Goal: Information Seeking & Learning: Learn about a topic

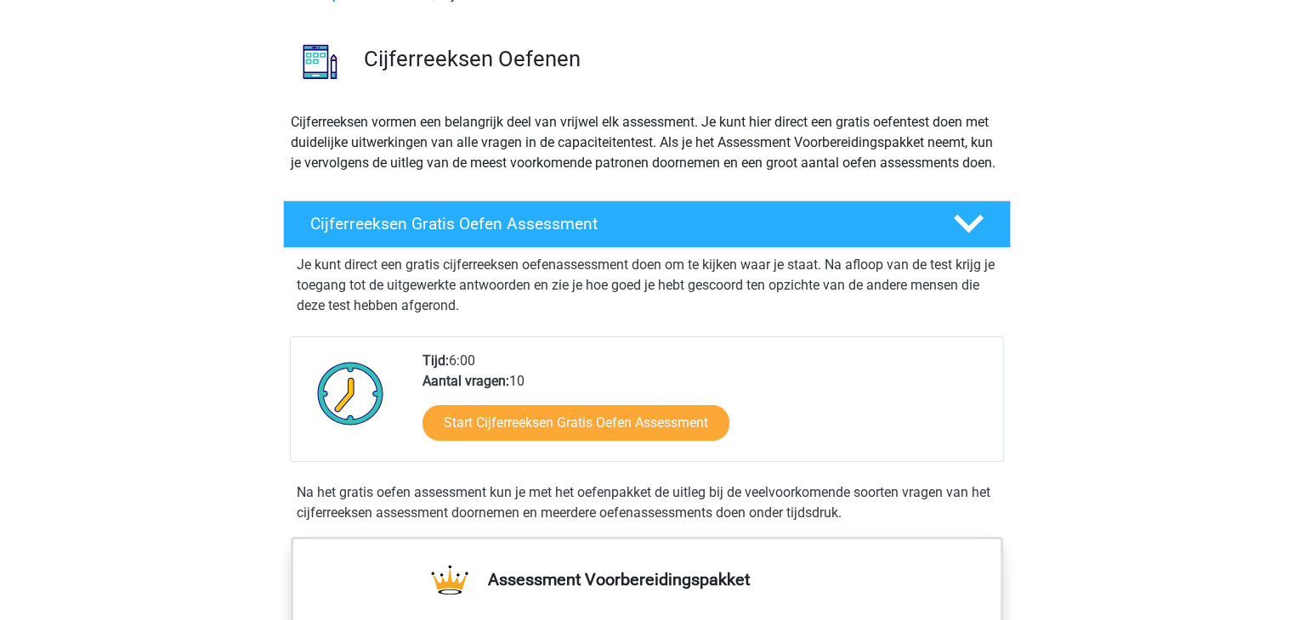
scroll to position [102, 0]
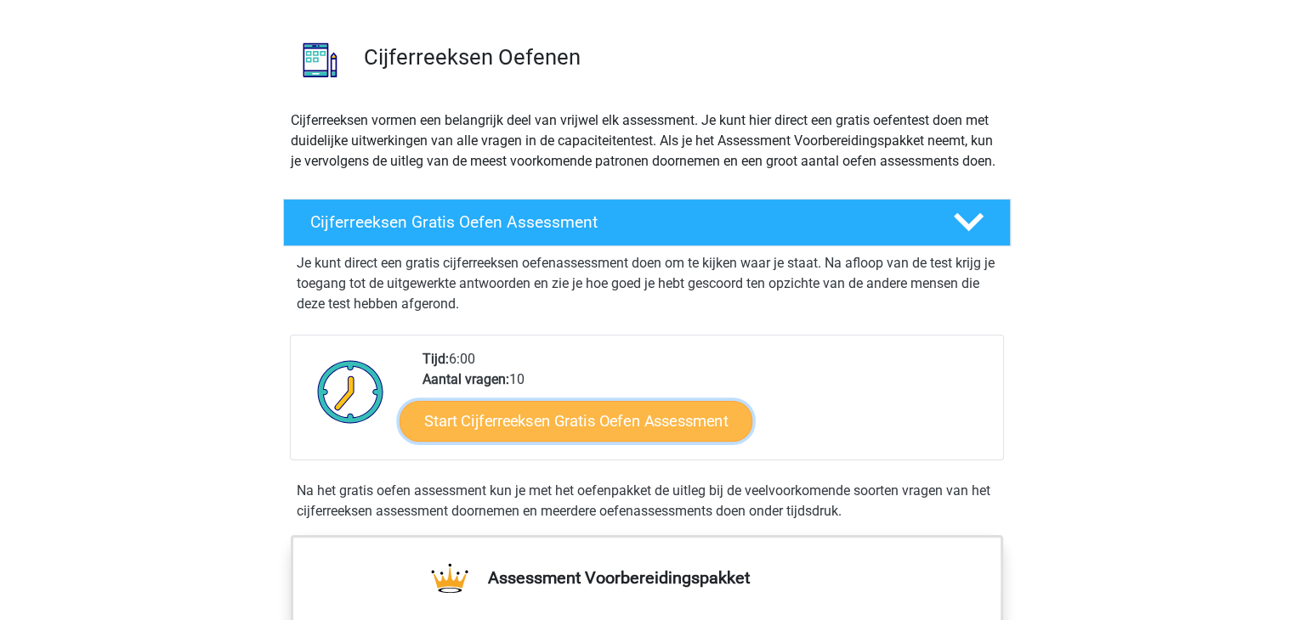
click at [518, 441] on link "Start Cijferreeksen Gratis Oefen Assessment" at bounding box center [575, 420] width 353 height 41
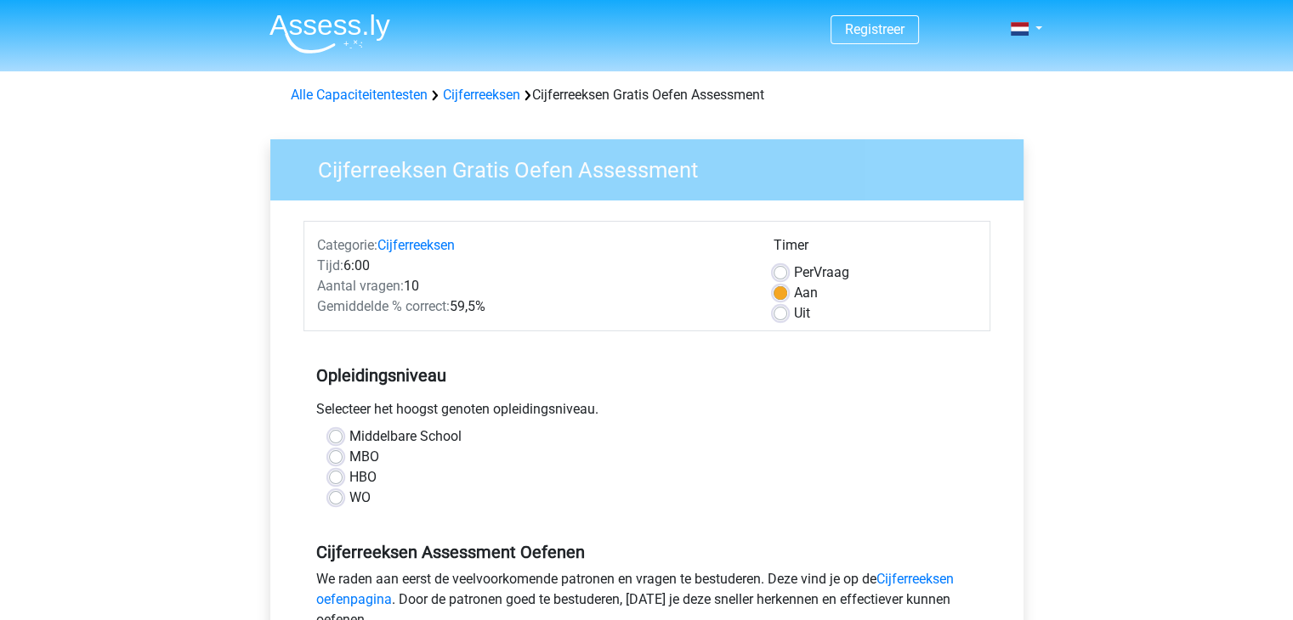
scroll to position [20, 0]
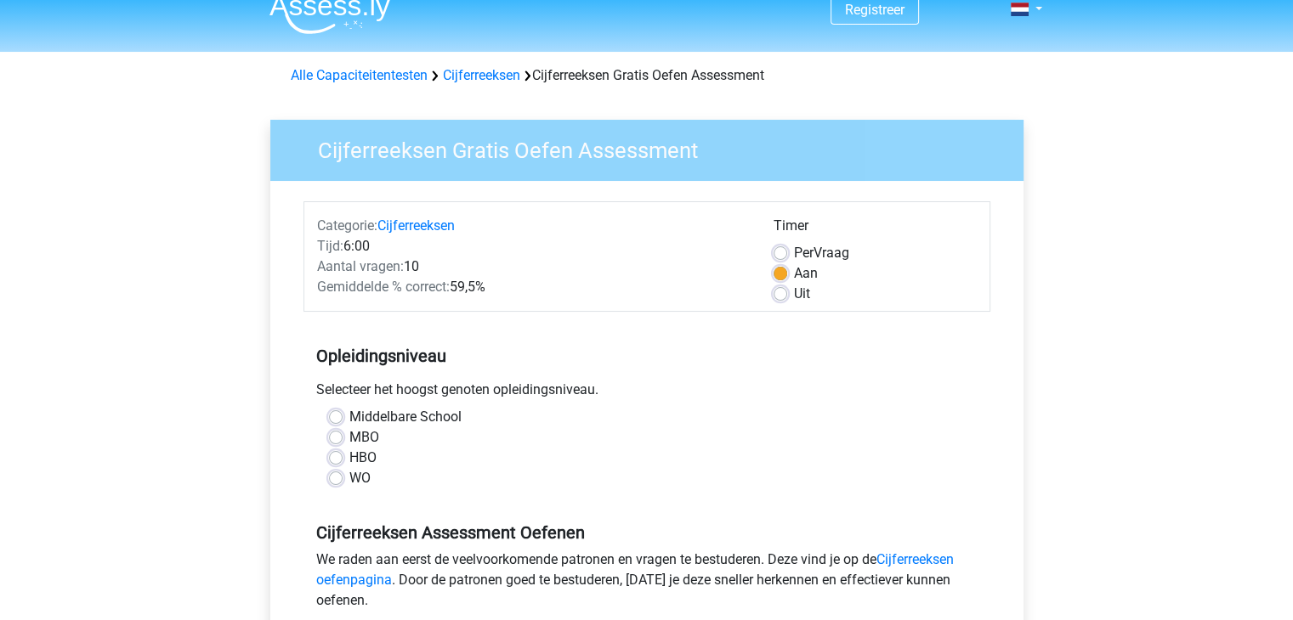
click at [349, 410] on label "Middelbare School" at bounding box center [405, 417] width 112 height 20
click at [340, 410] on input "Middelbare School" at bounding box center [336, 415] width 14 height 17
radio input "true"
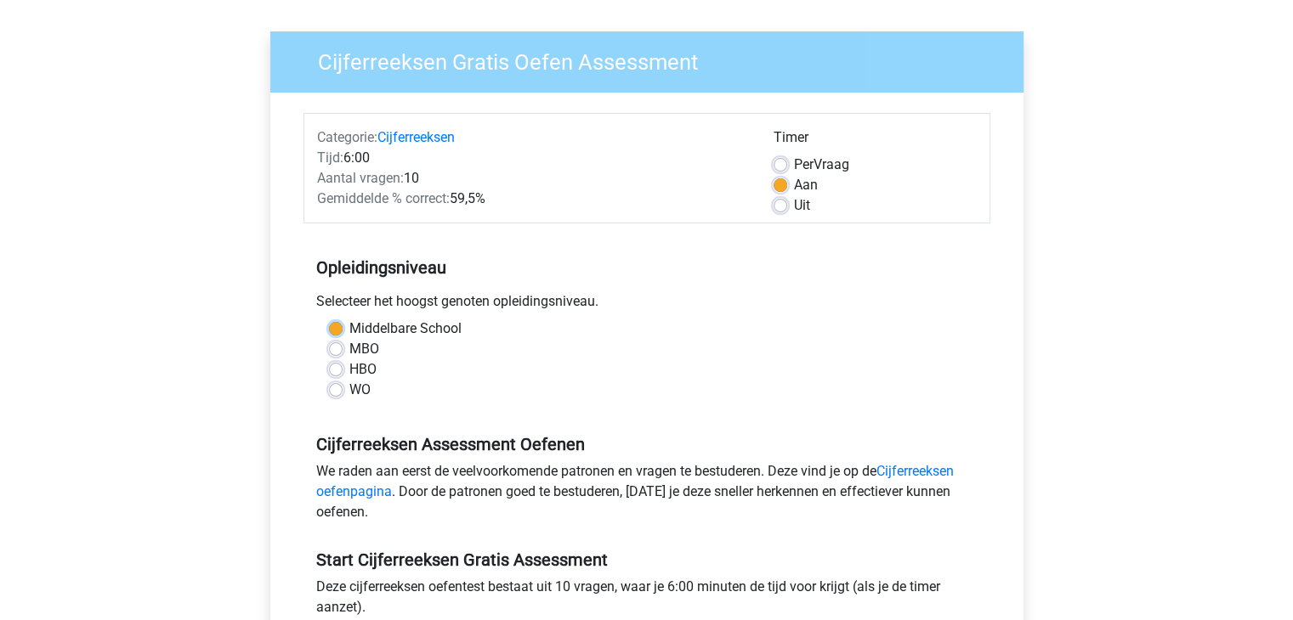
scroll to position [125, 0]
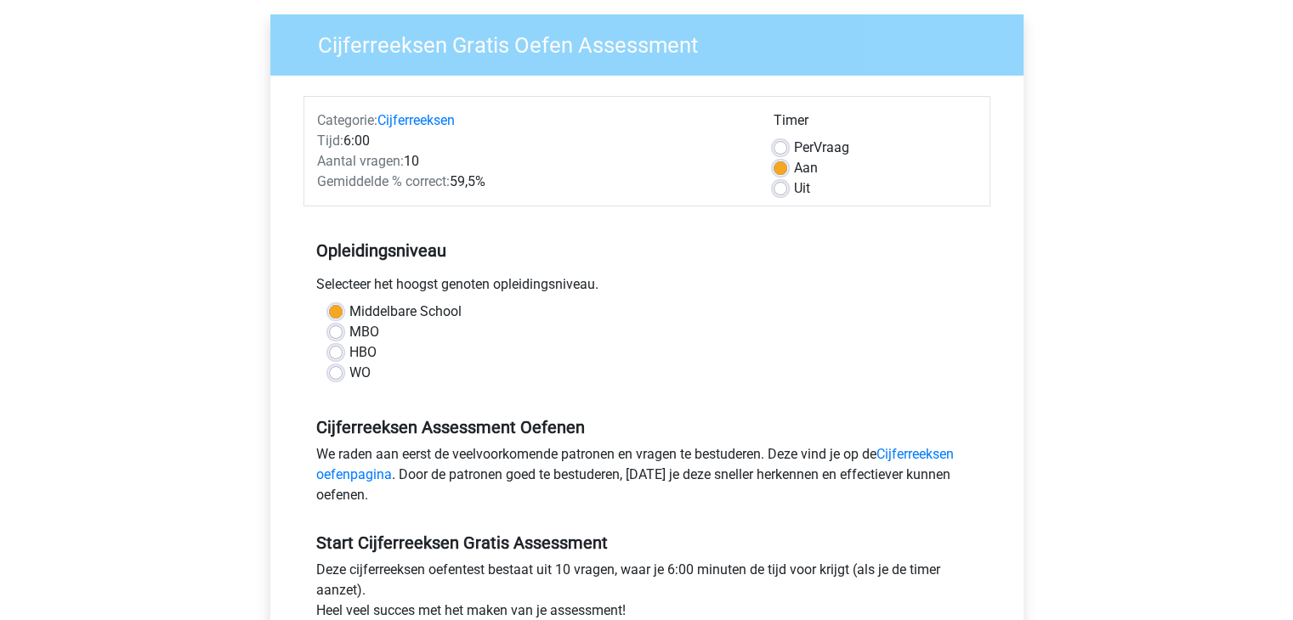
click at [794, 191] on label "Uit" at bounding box center [802, 188] width 16 height 20
click at [779, 191] on input "Uit" at bounding box center [780, 186] width 14 height 17
radio input "true"
click at [722, 325] on div "MBO" at bounding box center [647, 332] width 636 height 20
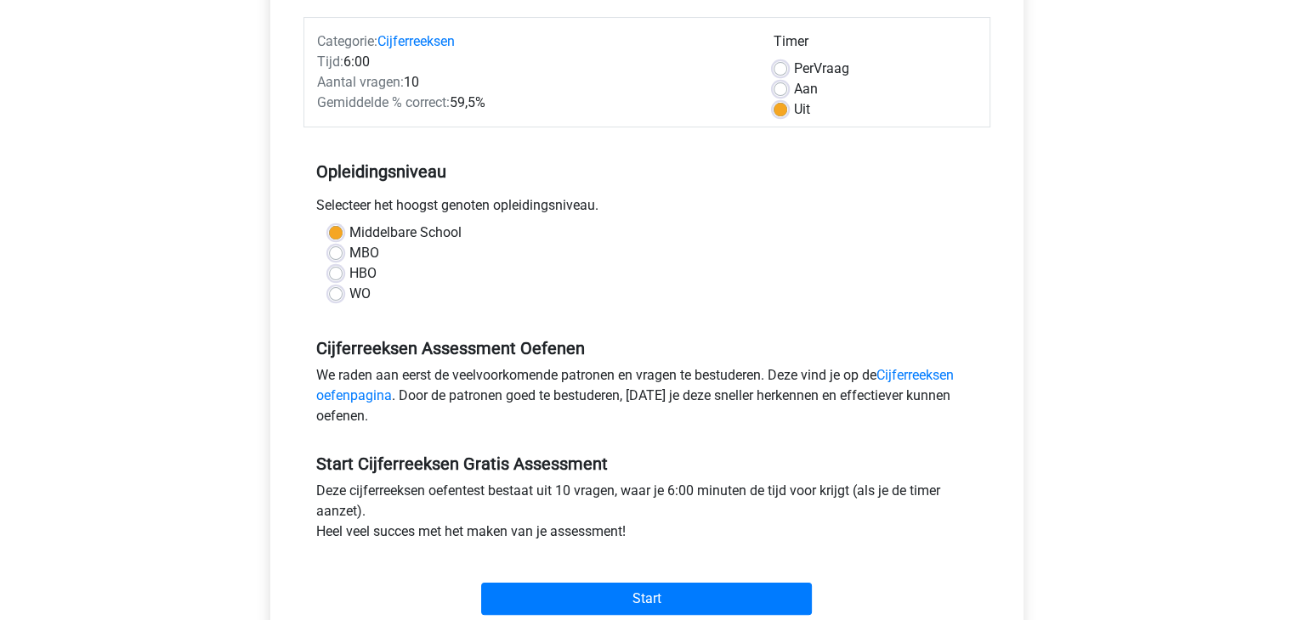
scroll to position [288, 0]
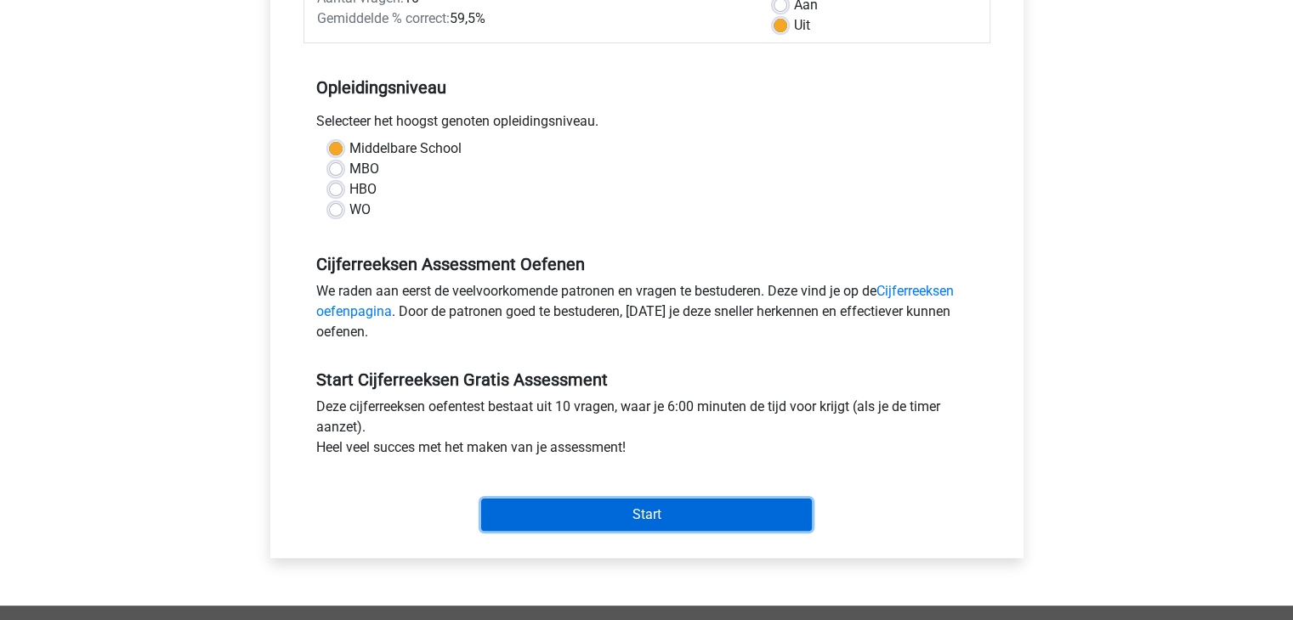
click at [653, 521] on input "Start" at bounding box center [646, 515] width 331 height 32
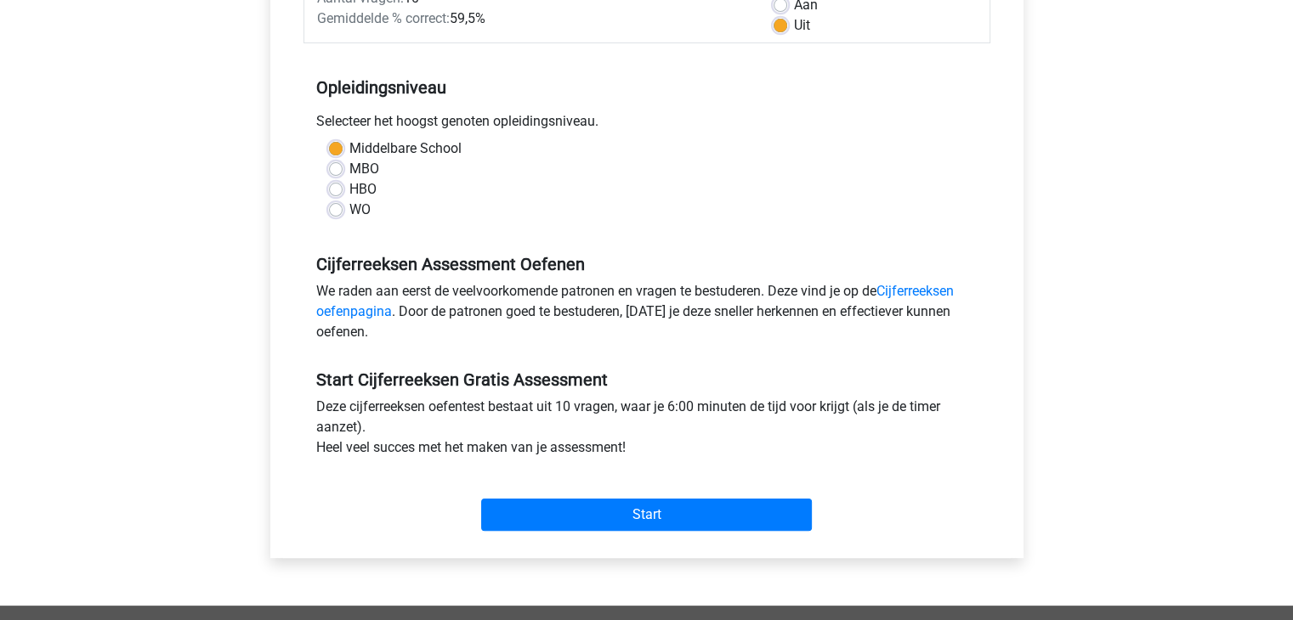
click at [349, 167] on label "MBO" at bounding box center [364, 169] width 30 height 20
click at [337, 167] on input "MBO" at bounding box center [336, 167] width 14 height 17
radio input "true"
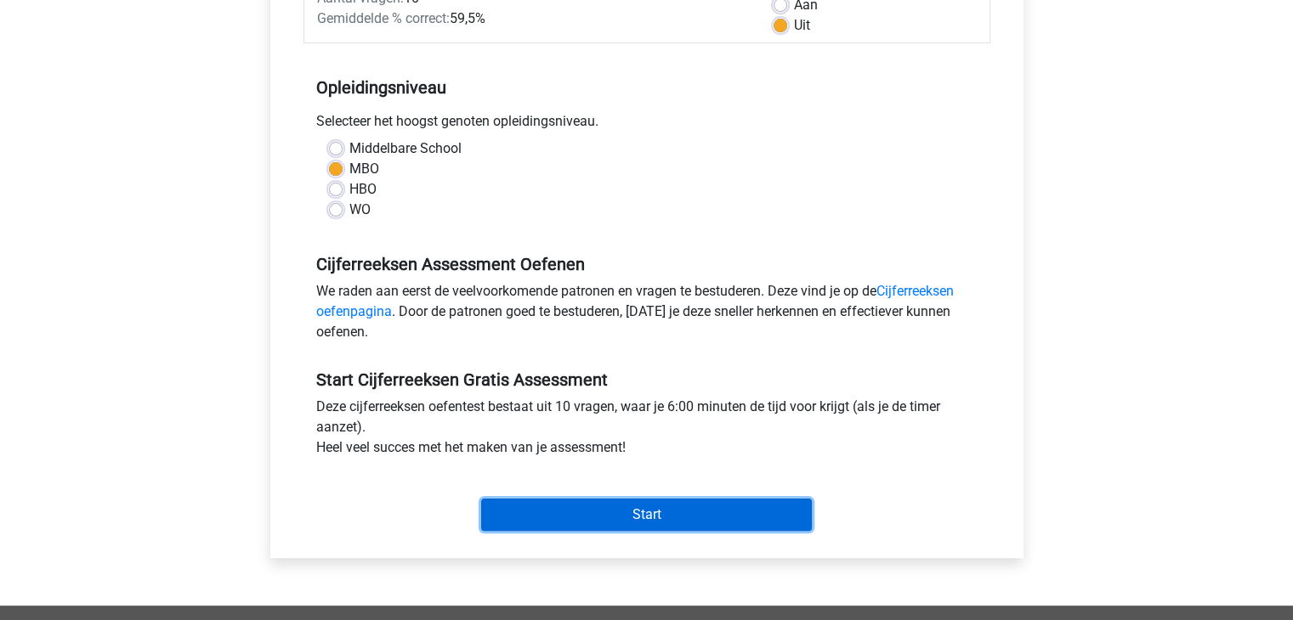
click at [602, 506] on input "Start" at bounding box center [646, 515] width 331 height 32
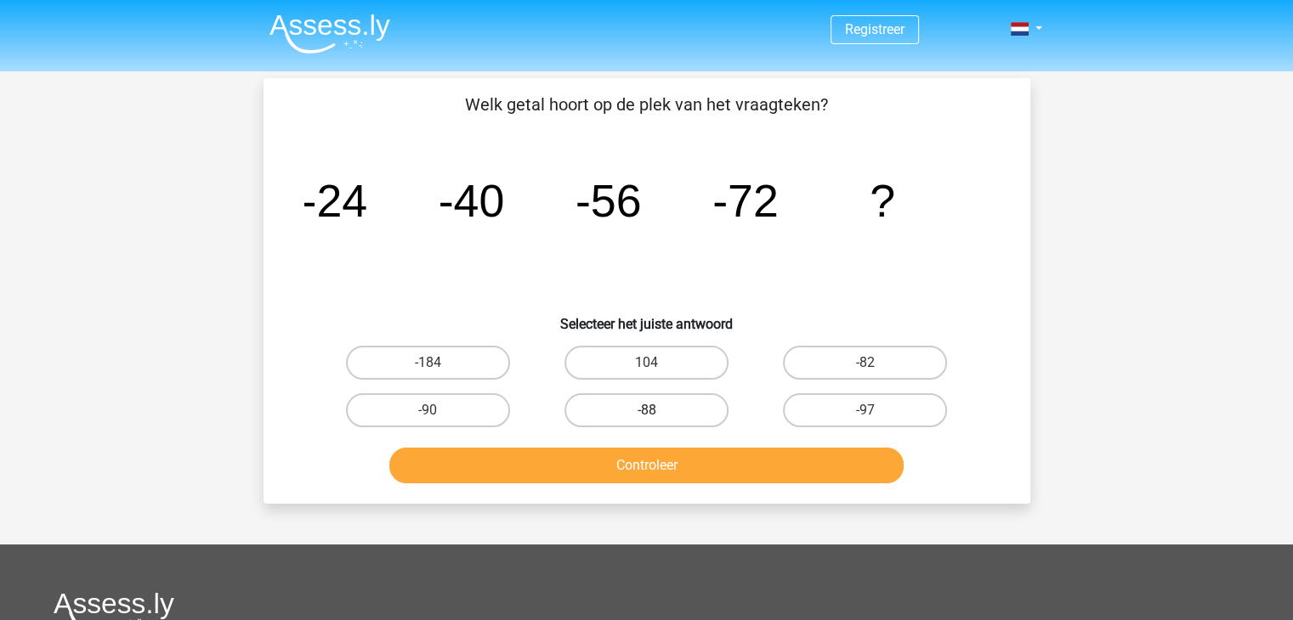
click at [679, 396] on label "-88" at bounding box center [646, 410] width 164 height 34
click at [657, 410] on input "-88" at bounding box center [651, 415] width 11 height 11
radio input "true"
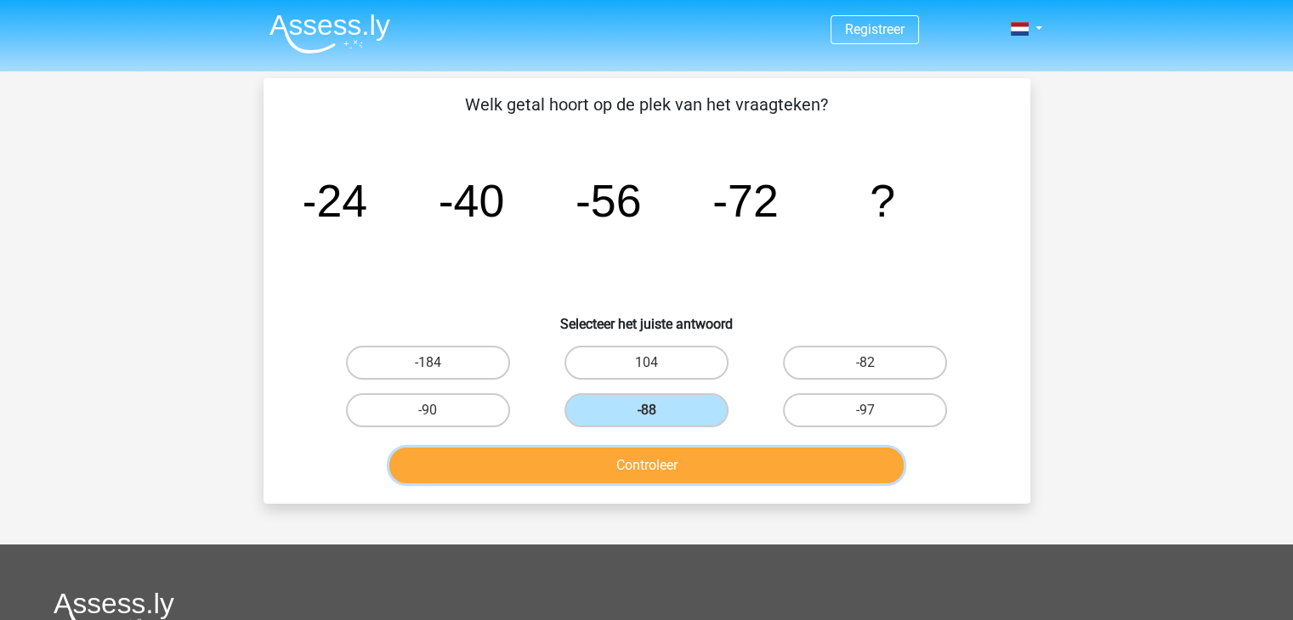
click at [654, 461] on button "Controleer" at bounding box center [646, 466] width 514 height 36
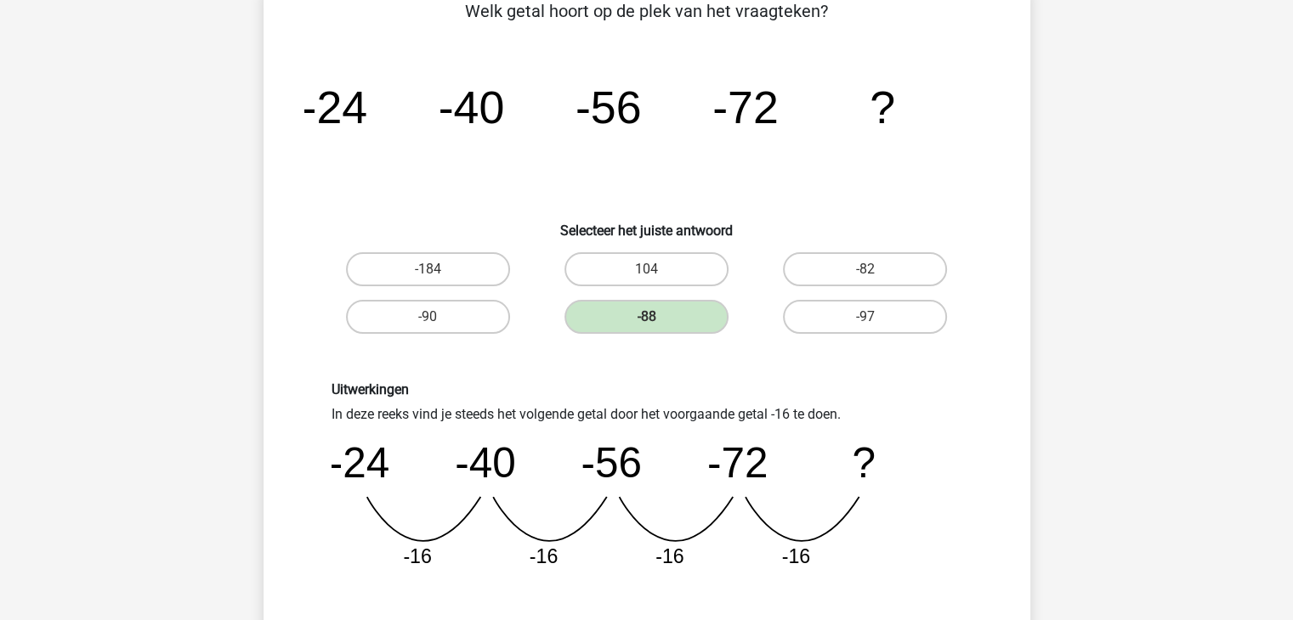
scroll to position [279, 0]
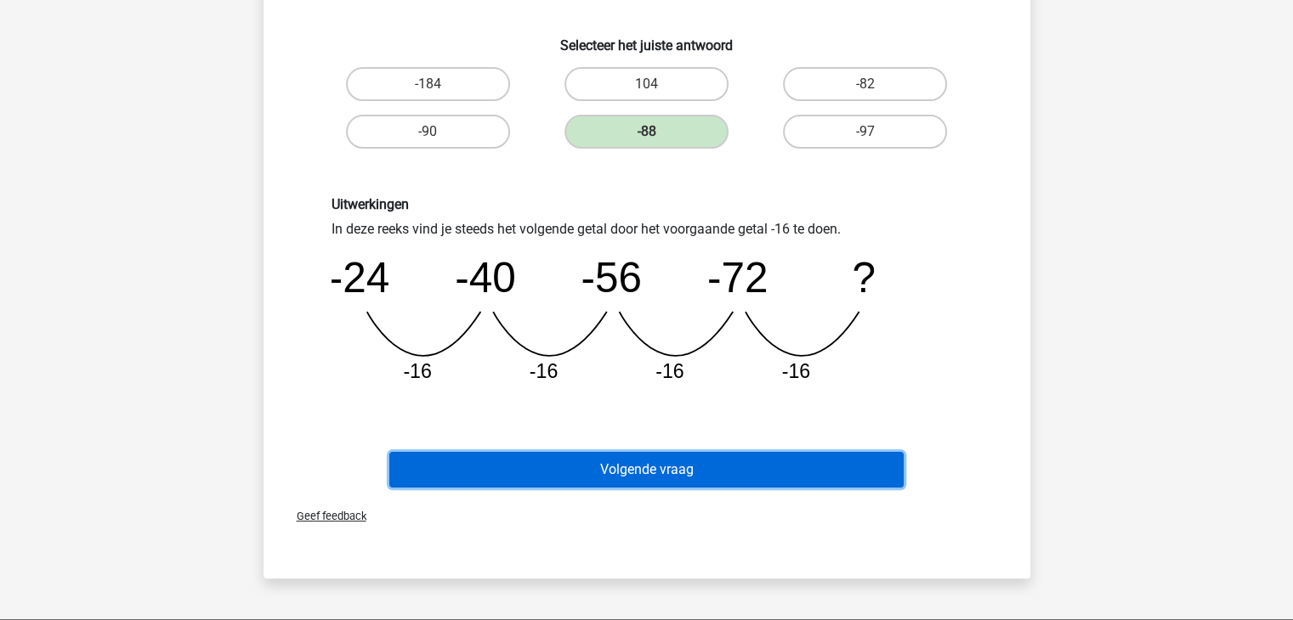
click at [645, 478] on button "Volgende vraag" at bounding box center [646, 470] width 514 height 36
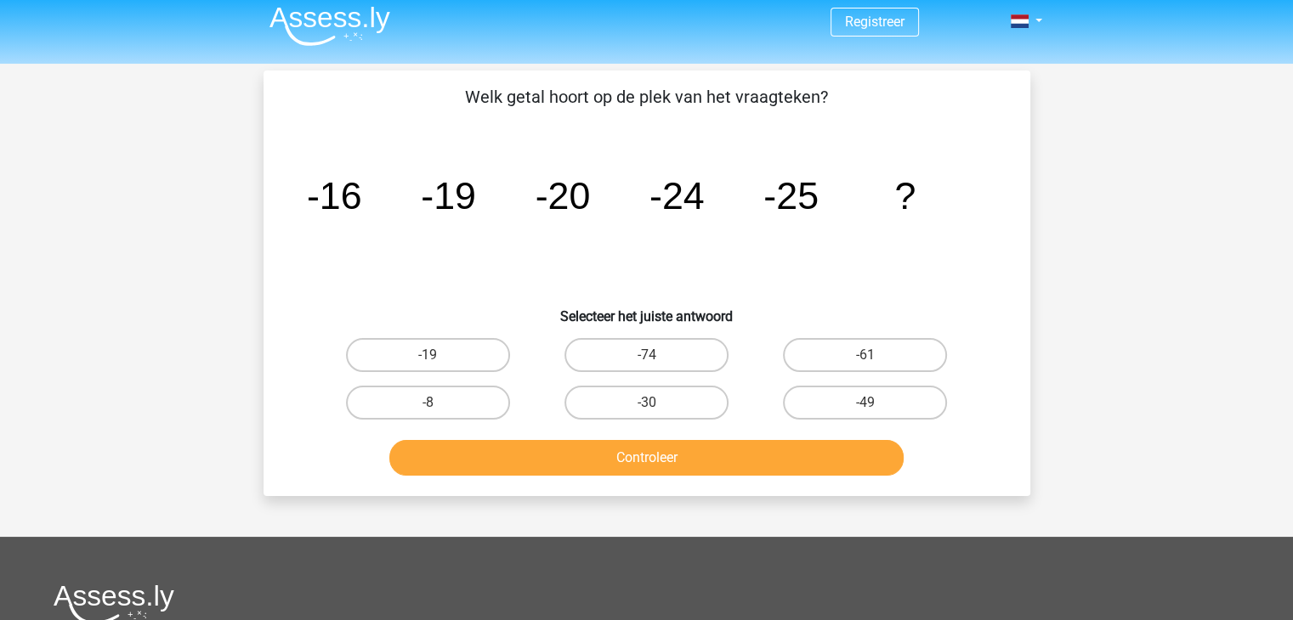
scroll to position [0, 0]
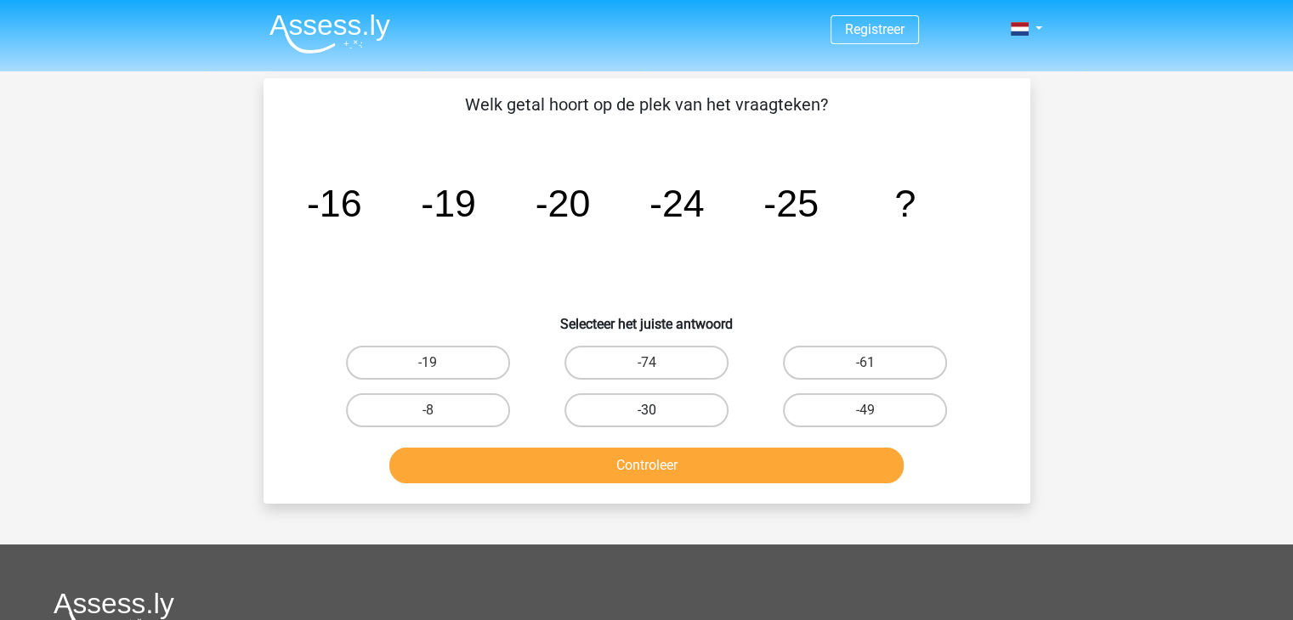
click at [686, 406] on label "-30" at bounding box center [646, 410] width 164 height 34
click at [657, 410] on input "-30" at bounding box center [651, 415] width 11 height 11
radio input "true"
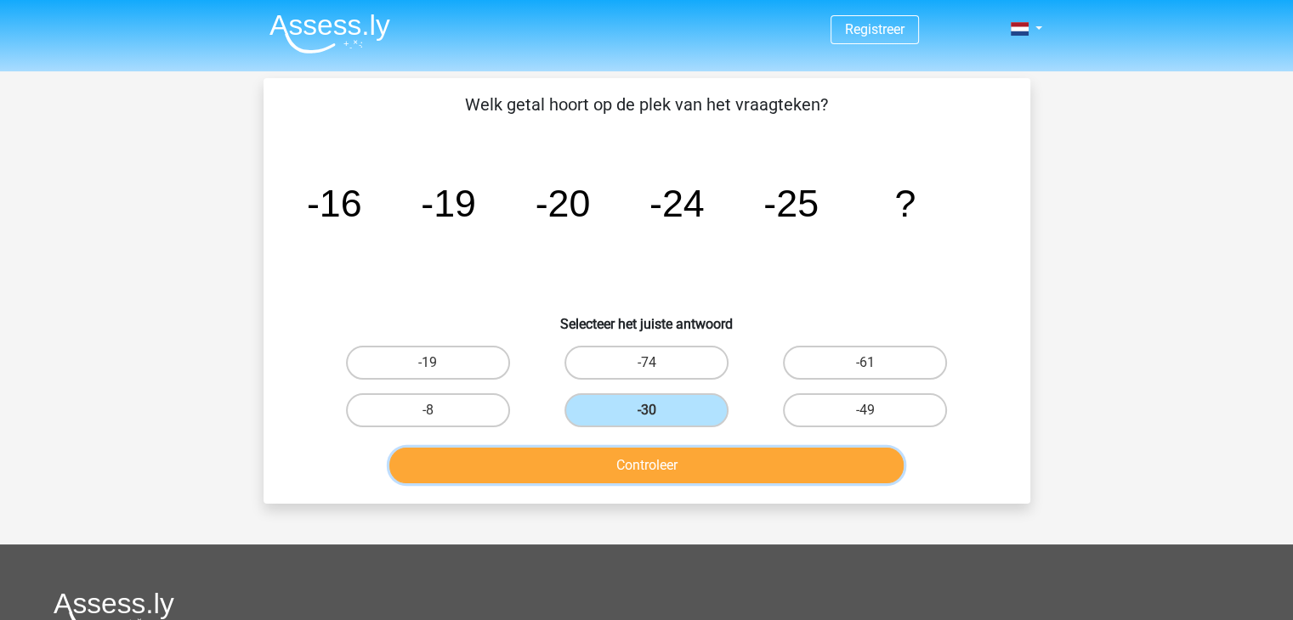
click at [655, 460] on button "Controleer" at bounding box center [646, 466] width 514 height 36
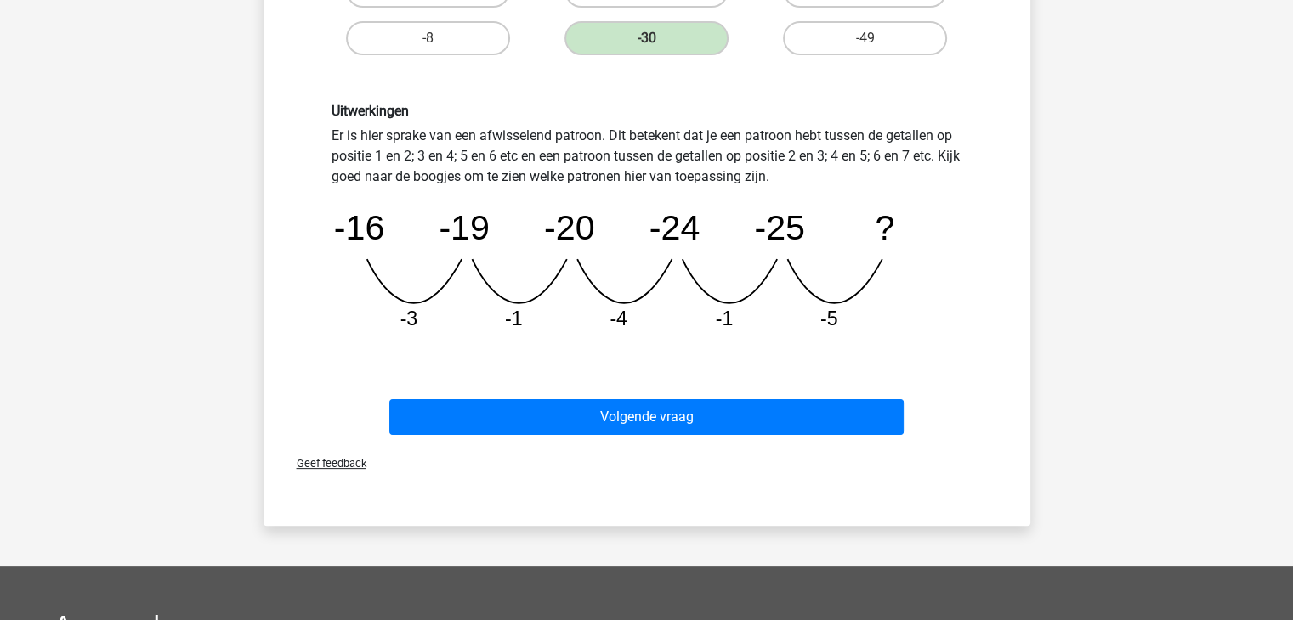
scroll to position [447, 0]
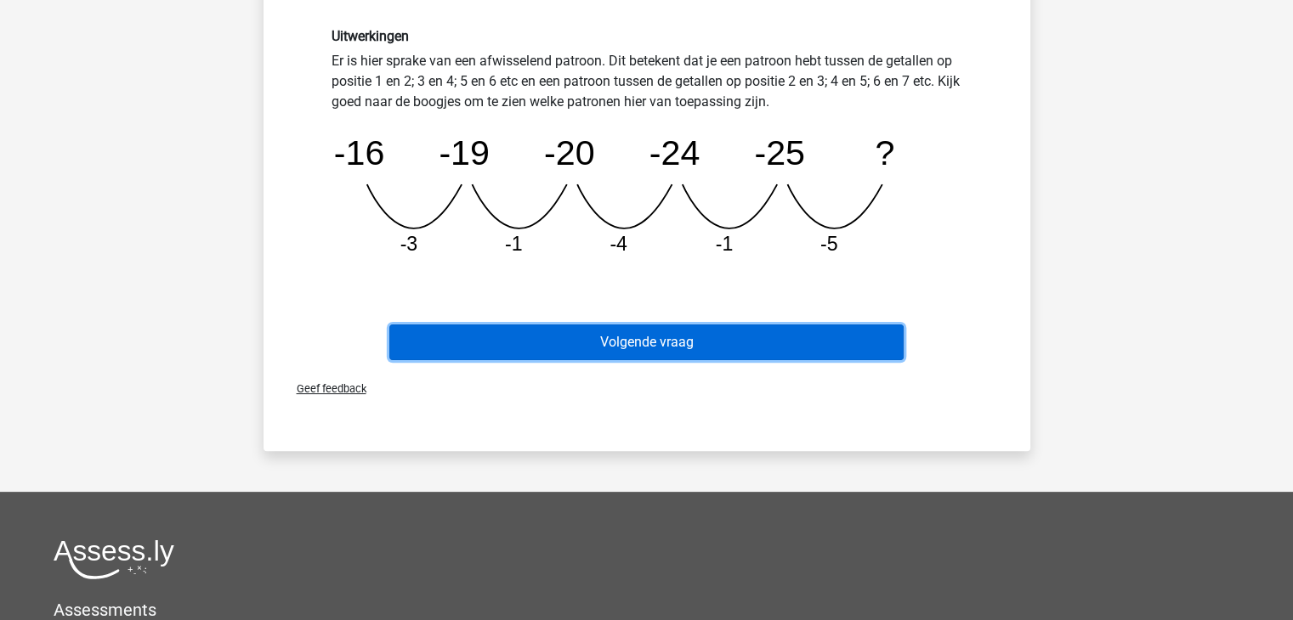
click at [595, 337] on button "Volgende vraag" at bounding box center [646, 343] width 514 height 36
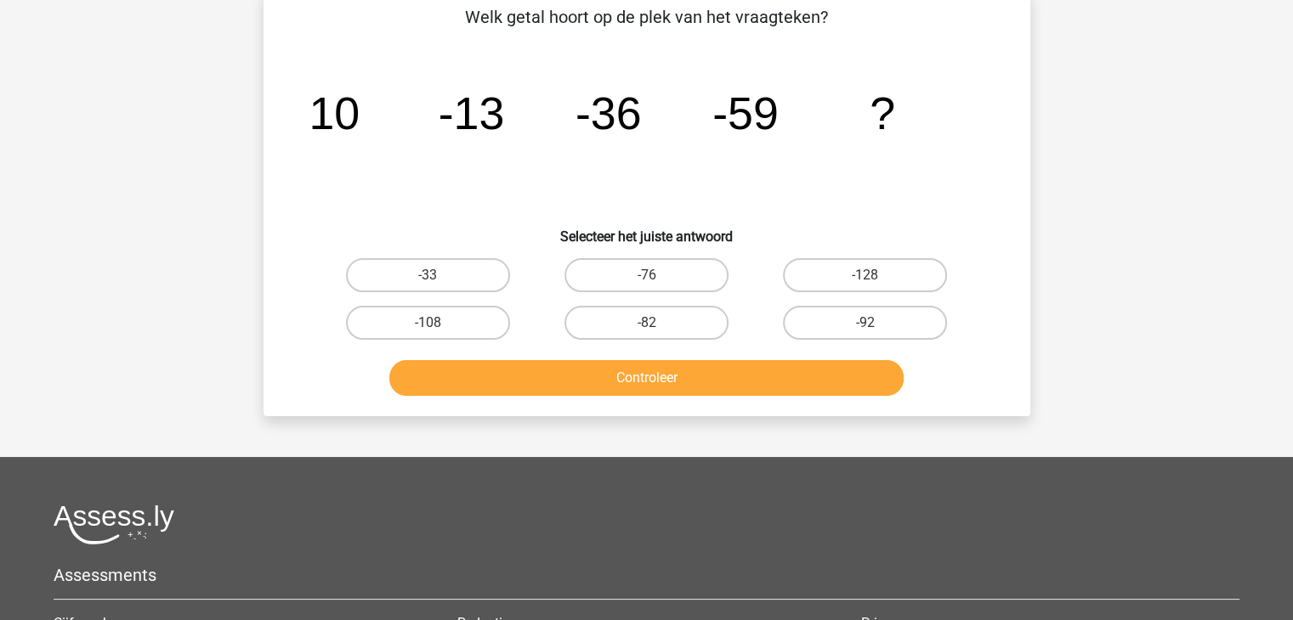
scroll to position [78, 0]
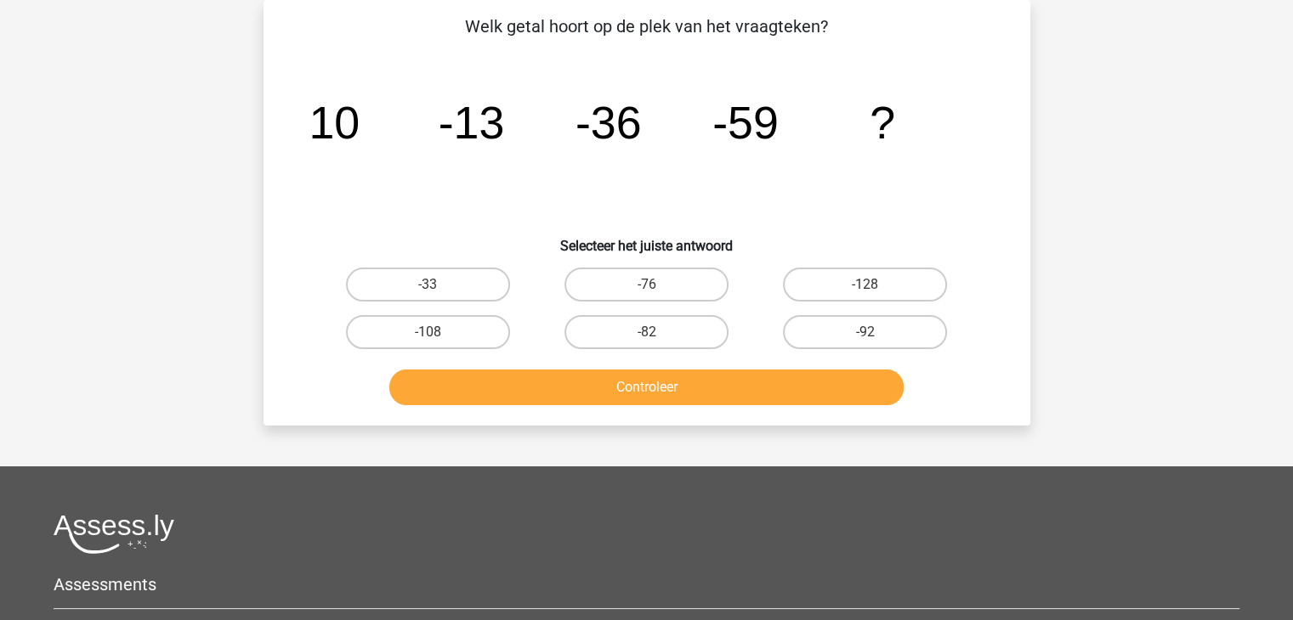
click at [610, 133] on tspan "-36" at bounding box center [607, 122] width 66 height 51
click at [932, 327] on label "-92" at bounding box center [865, 332] width 164 height 34
click at [876, 332] on input "-92" at bounding box center [870, 337] width 11 height 11
radio input "true"
click at [932, 327] on label "-92" at bounding box center [865, 332] width 164 height 34
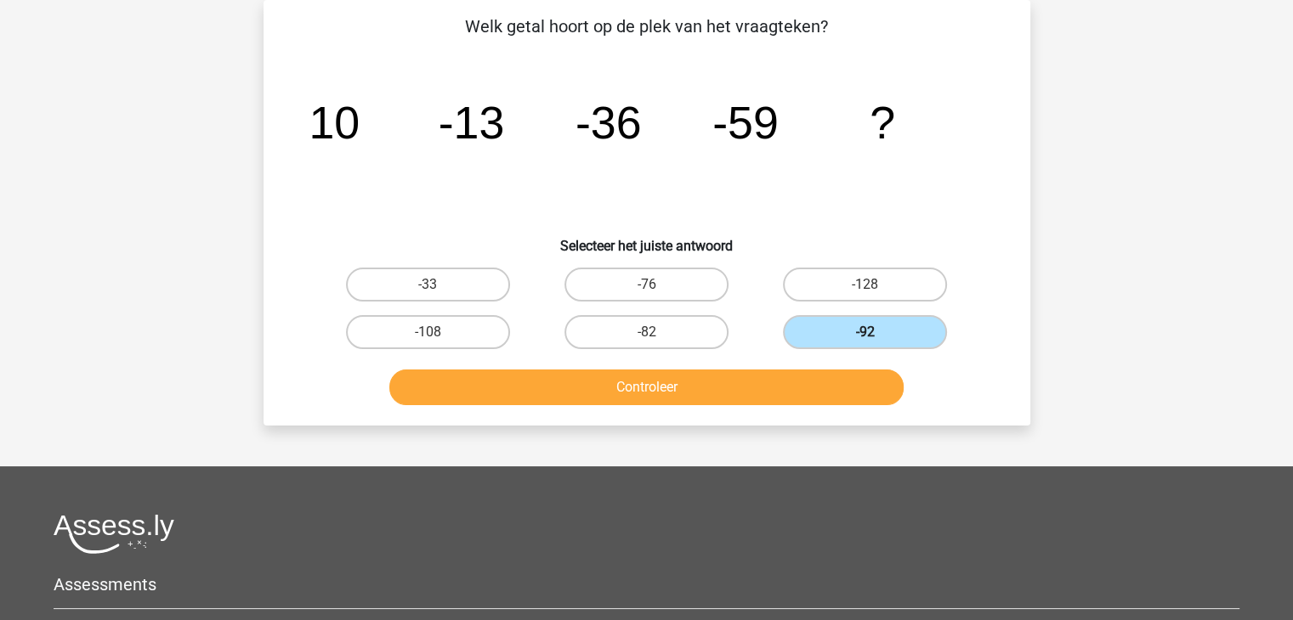
click at [876, 332] on input "-92" at bounding box center [870, 337] width 11 height 11
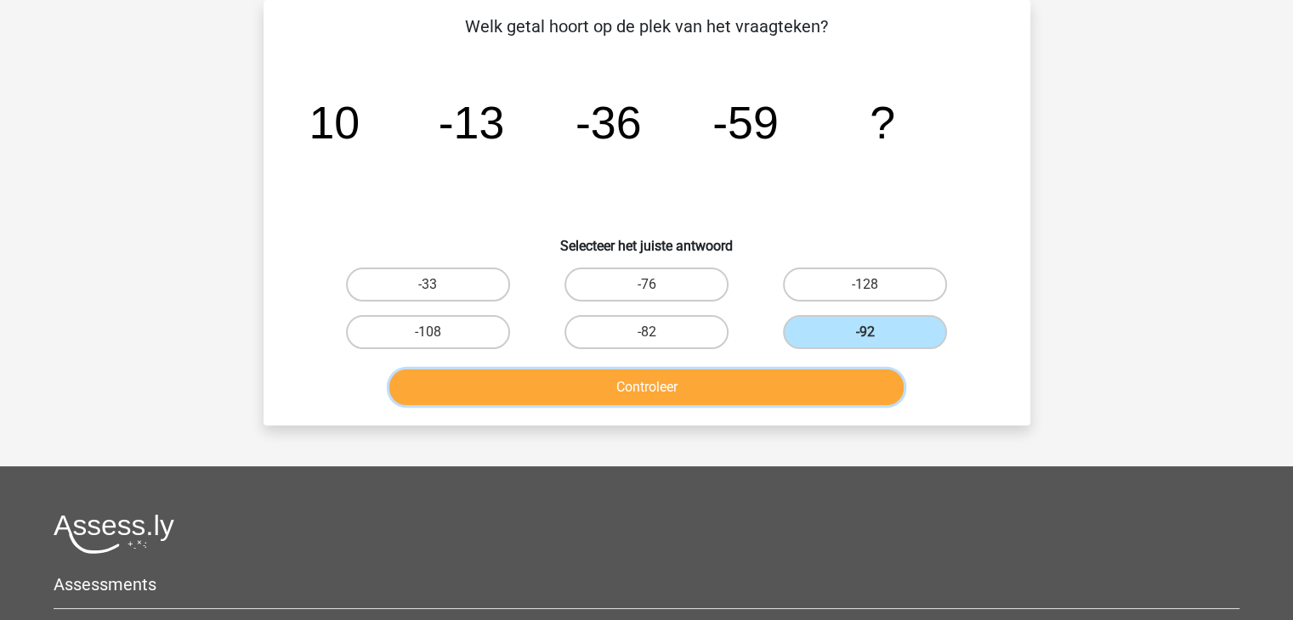
click at [823, 385] on button "Controleer" at bounding box center [646, 388] width 514 height 36
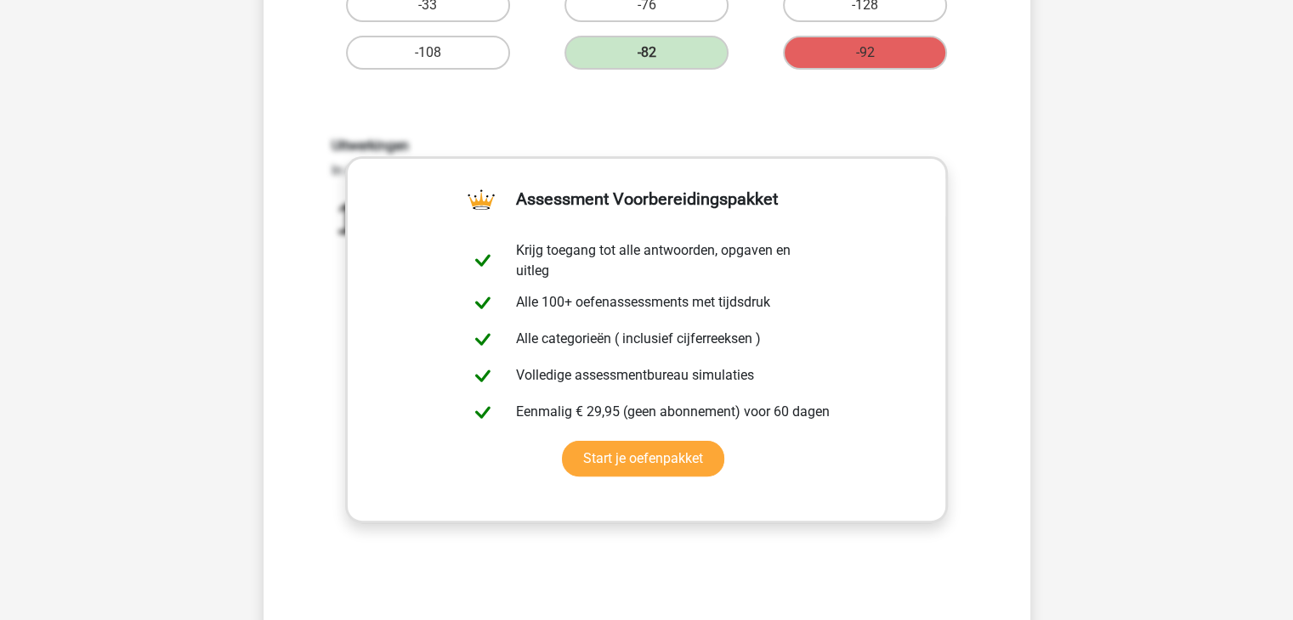
scroll to position [359, 0]
click at [948, 344] on div "Uitwerkingen In deze reeks vind je steeds het volgende getal door het voorgaand…" at bounding box center [647, 359] width 712 height 527
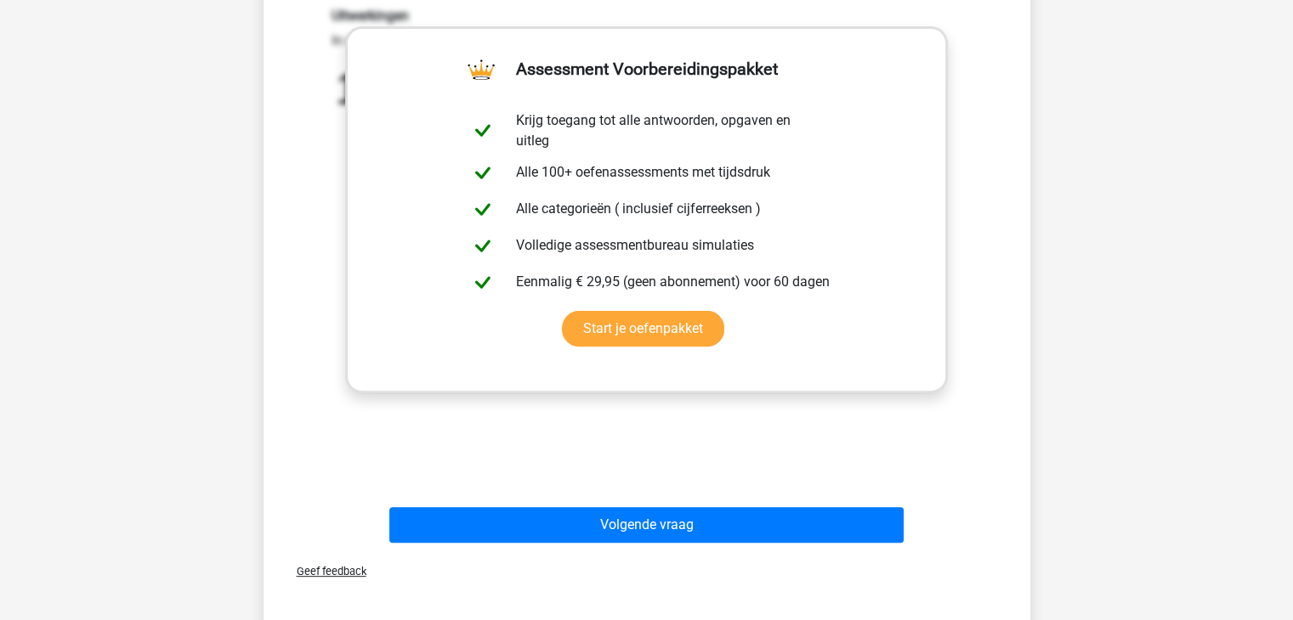
scroll to position [486, 0]
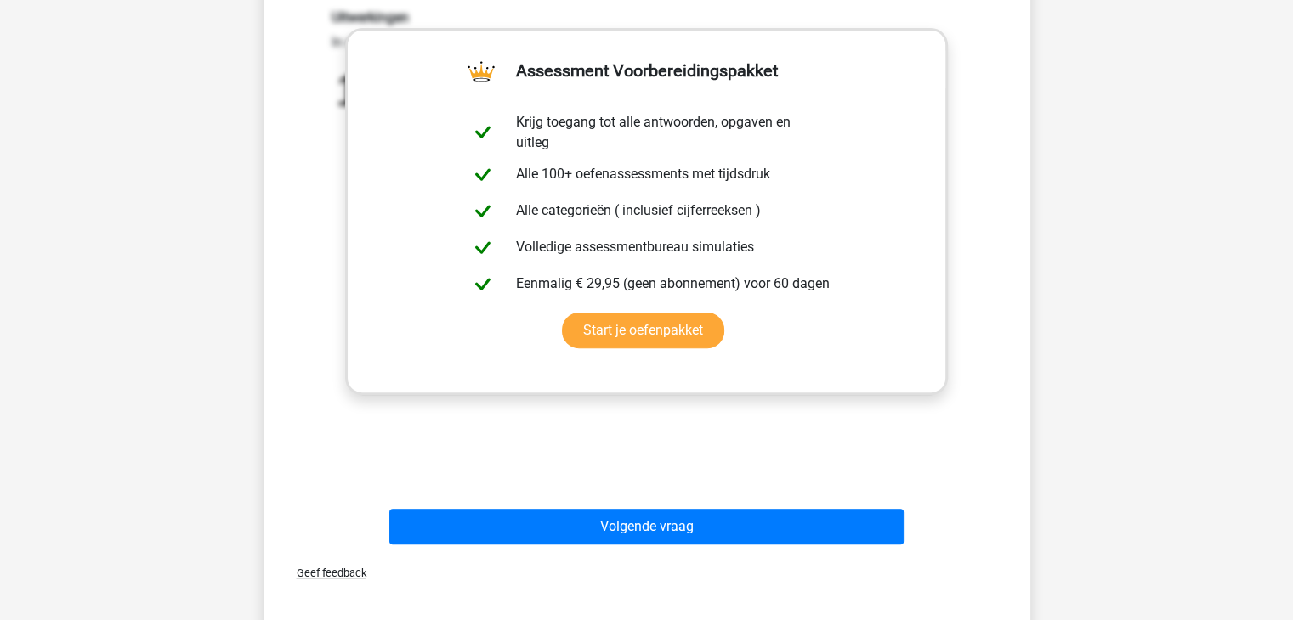
click at [690, 478] on div "Uitwerkingen In deze reeks vind je steeds het volgende getal door het voorgaand…" at bounding box center [647, 232] width 712 height 527
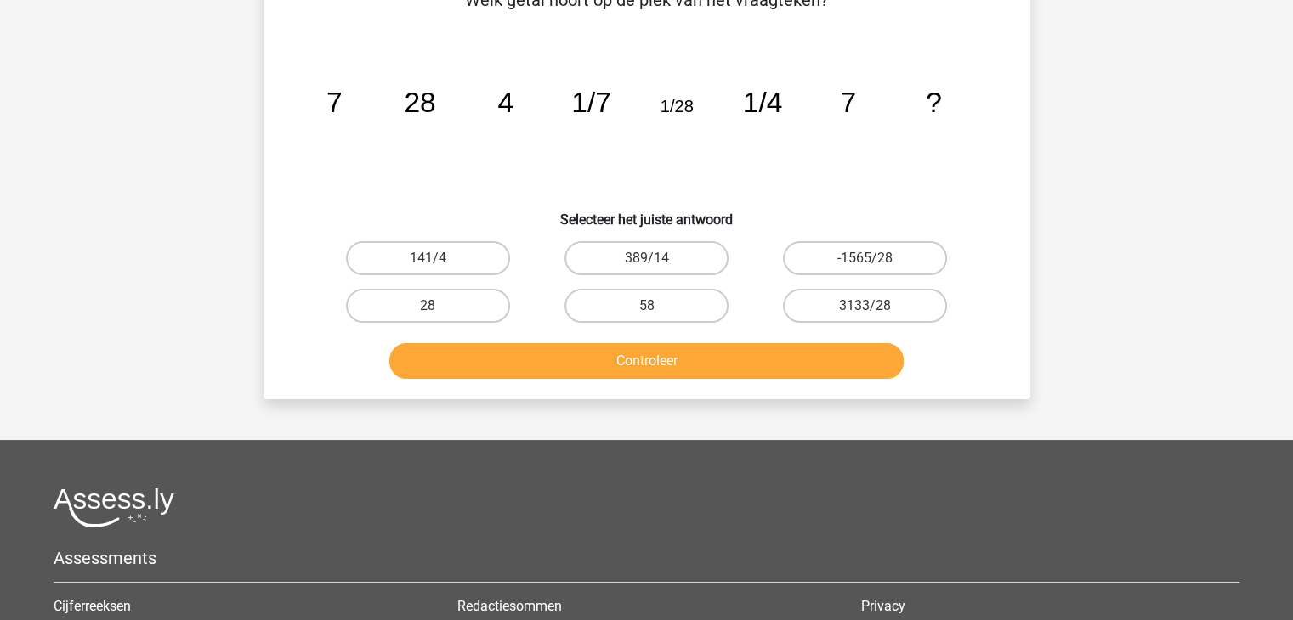
scroll to position [105, 0]
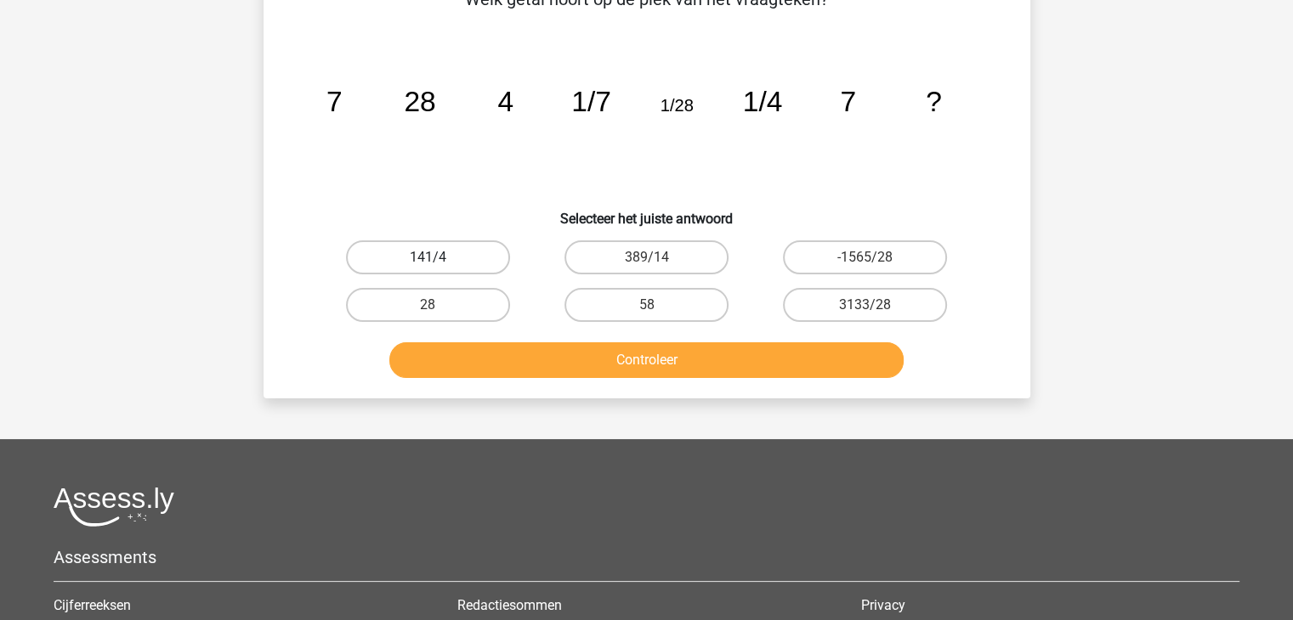
click at [450, 249] on label "141/4" at bounding box center [428, 258] width 164 height 34
click at [439, 258] on input "141/4" at bounding box center [432, 263] width 11 height 11
radio input "true"
click at [456, 300] on label "28" at bounding box center [428, 305] width 164 height 34
click at [439, 305] on input "28" at bounding box center [432, 310] width 11 height 11
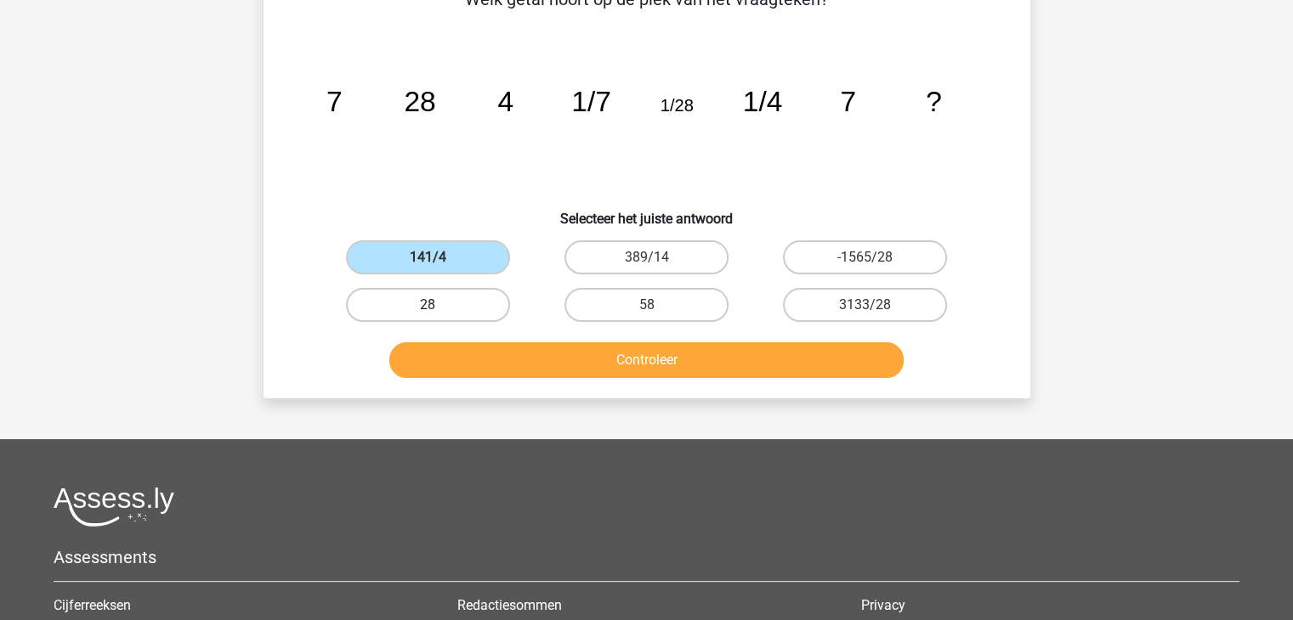
radio input "true"
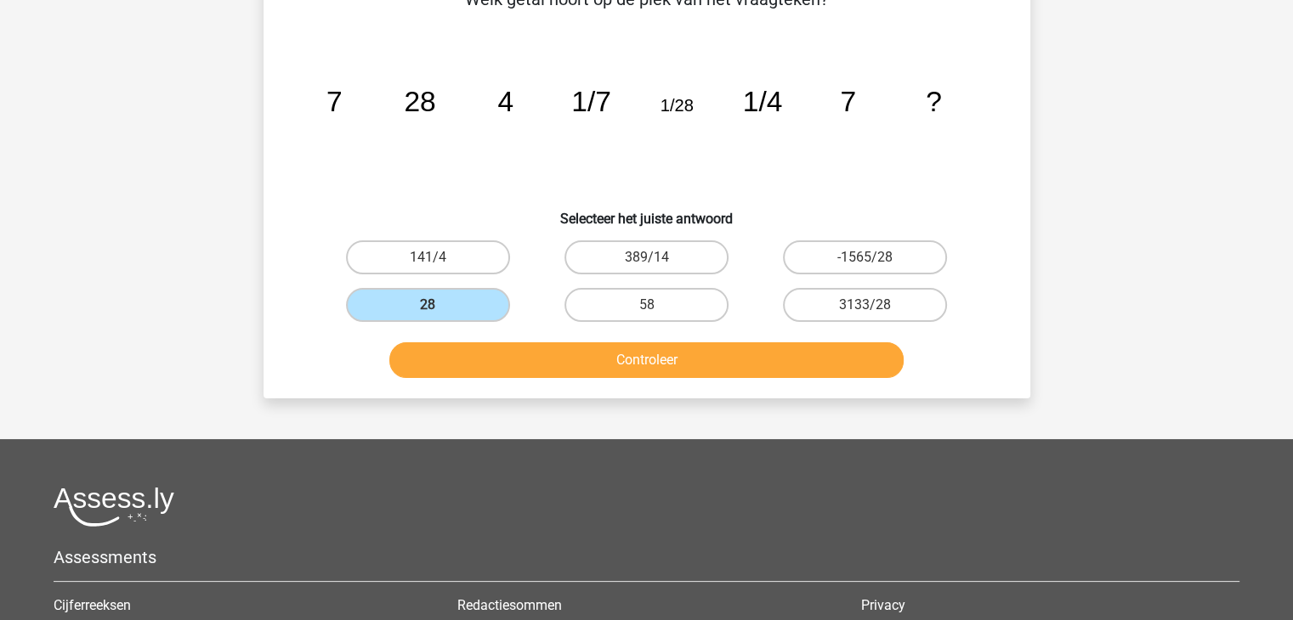
click at [449, 238] on div "141/4" at bounding box center [428, 258] width 218 height 48
click at [452, 245] on label "141/4" at bounding box center [428, 258] width 164 height 34
click at [439, 258] on input "141/4" at bounding box center [432, 263] width 11 height 11
radio input "true"
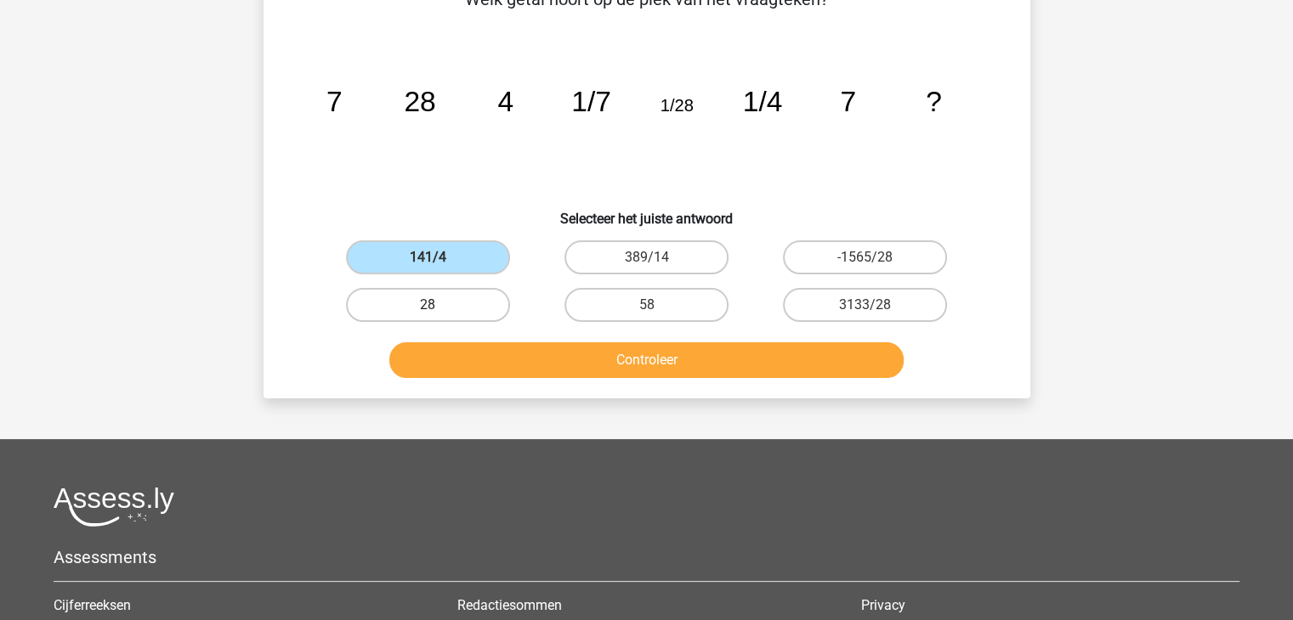
click at [462, 297] on label "28" at bounding box center [428, 305] width 164 height 34
click at [439, 305] on input "28" at bounding box center [432, 310] width 11 height 11
radio input "true"
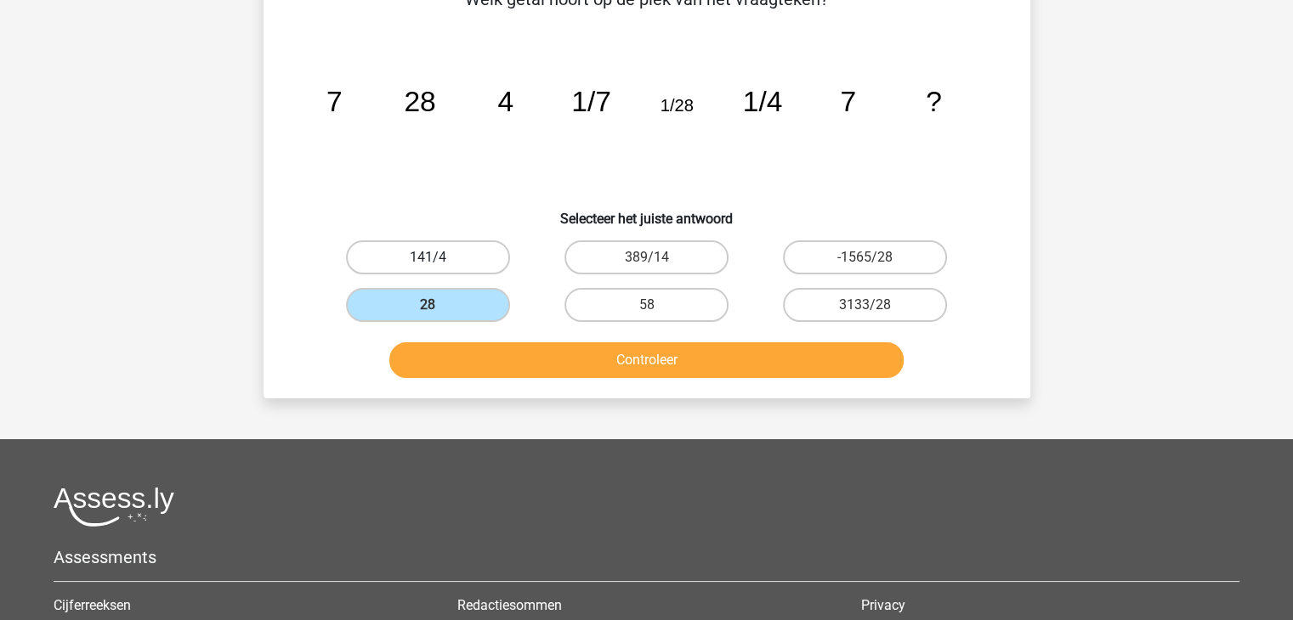
click at [466, 266] on label "141/4" at bounding box center [428, 258] width 164 height 34
click at [439, 266] on input "141/4" at bounding box center [432, 263] width 11 height 11
radio input "true"
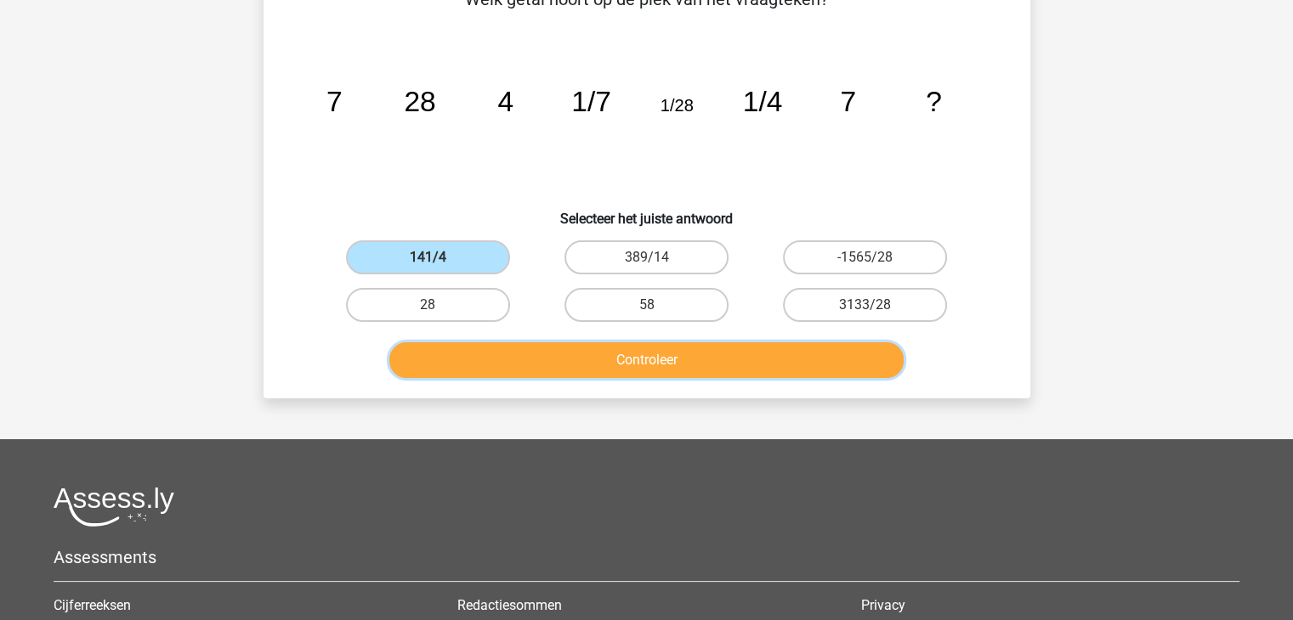
click at [603, 348] on button "Controleer" at bounding box center [646, 360] width 514 height 36
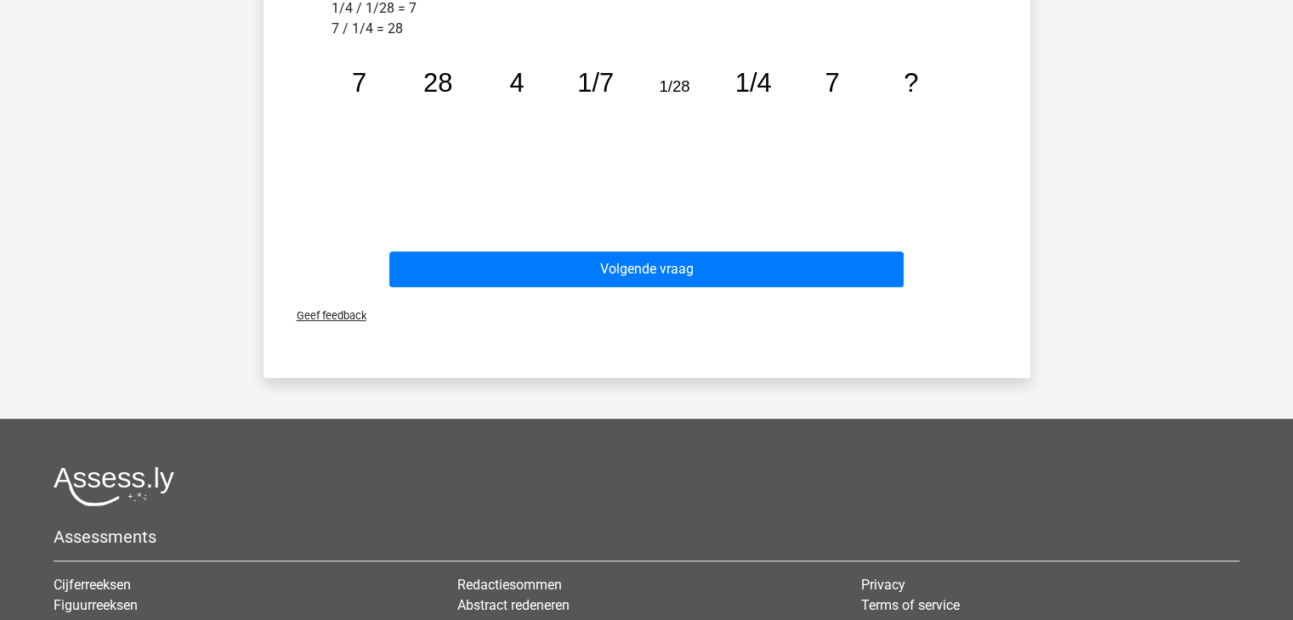
scroll to position [649, 0]
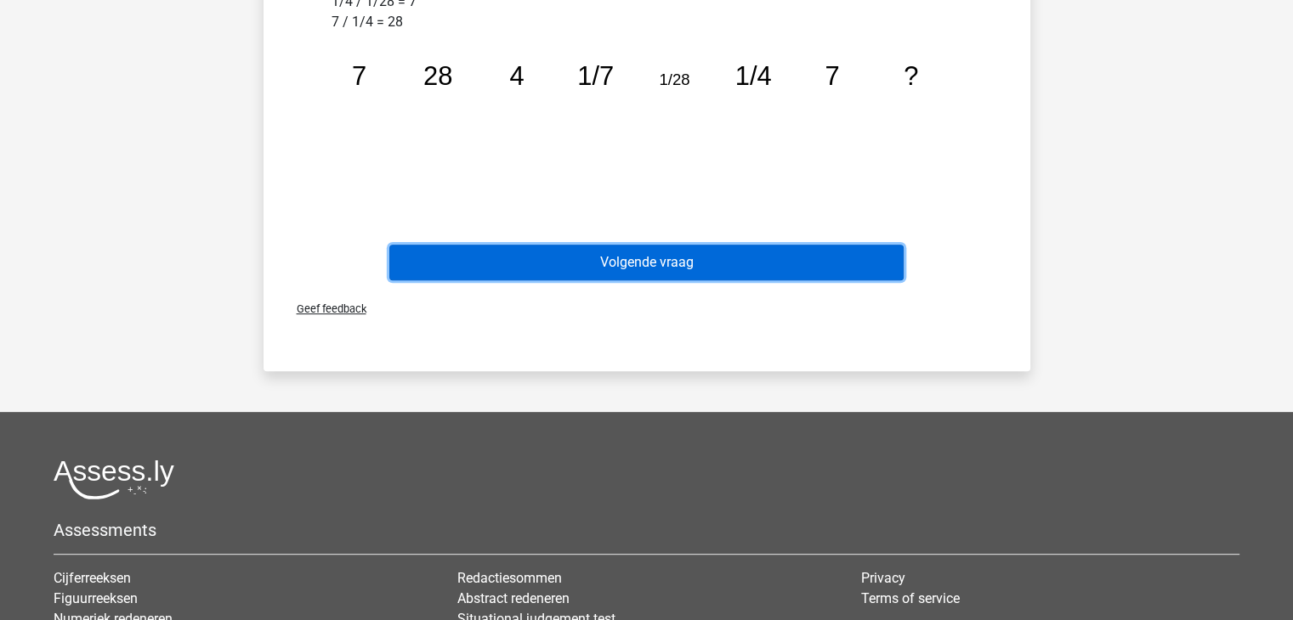
click at [656, 247] on button "Volgende vraag" at bounding box center [646, 263] width 514 height 36
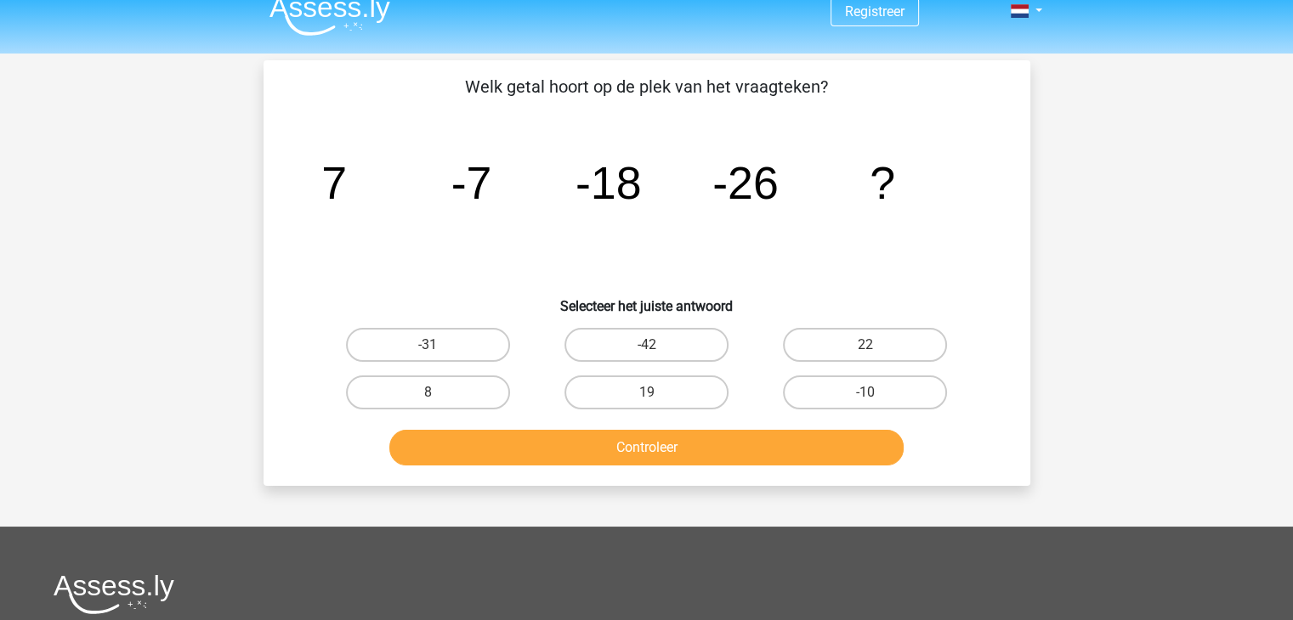
scroll to position [17, 0]
click at [676, 334] on label "-42" at bounding box center [646, 346] width 164 height 34
click at [657, 346] on input "-42" at bounding box center [651, 351] width 11 height 11
radio input "true"
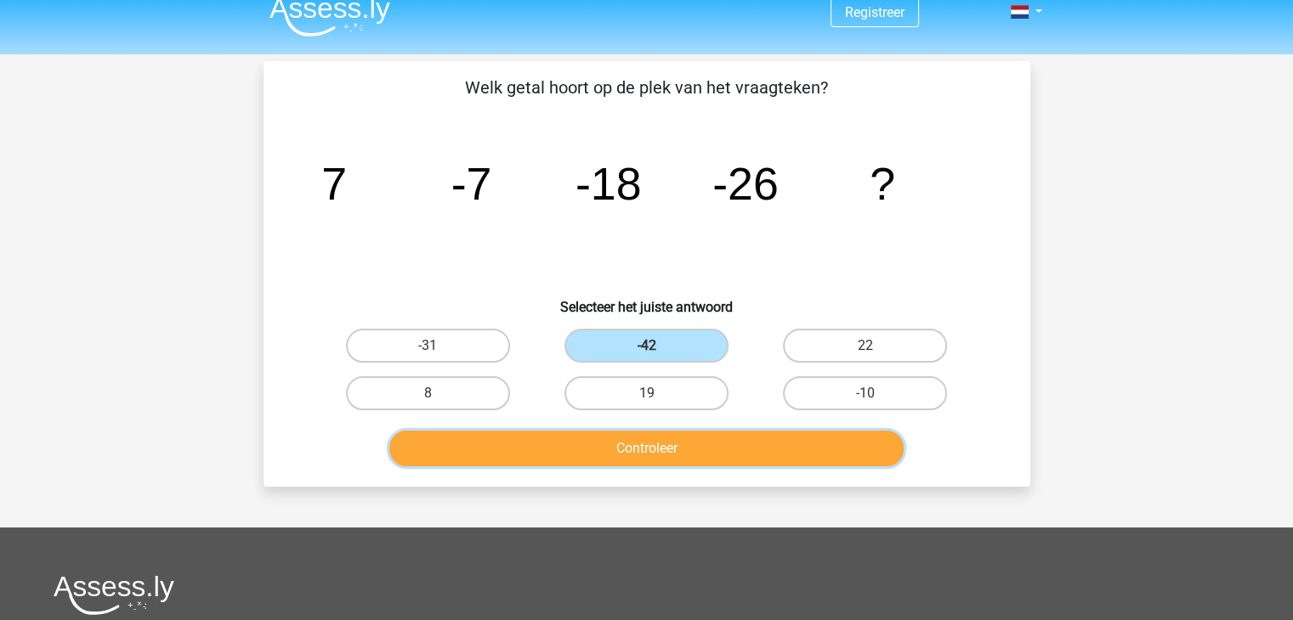
click at [668, 436] on button "Controleer" at bounding box center [646, 449] width 514 height 36
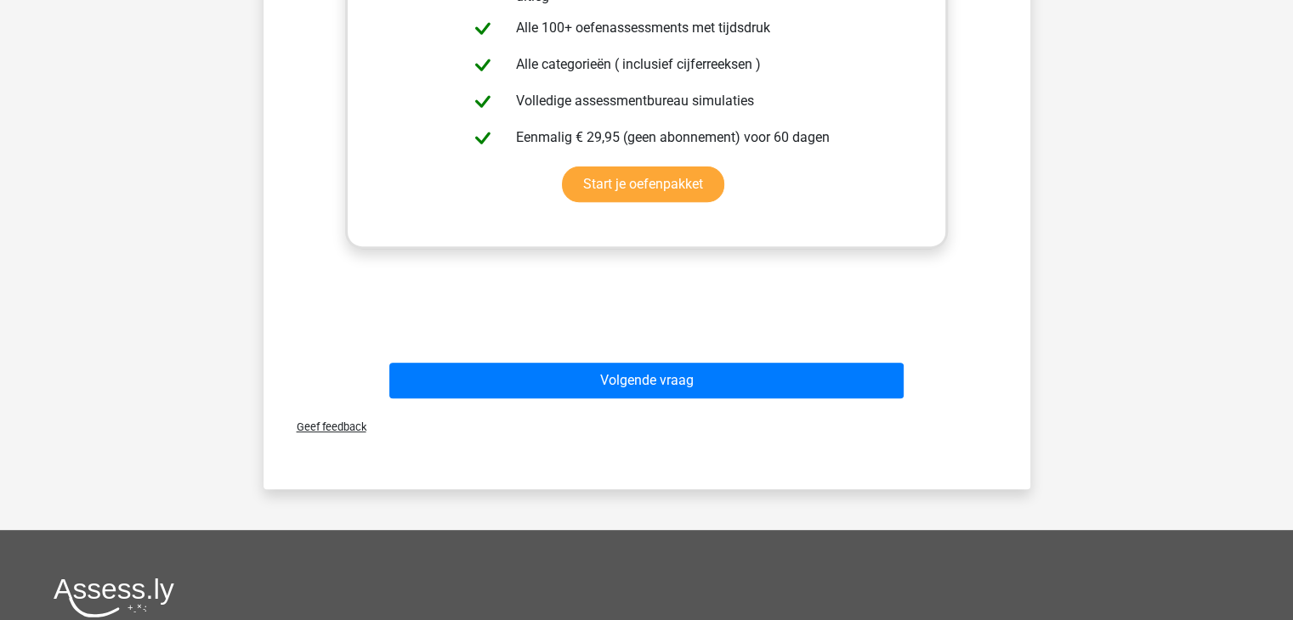
scroll to position [631, 0]
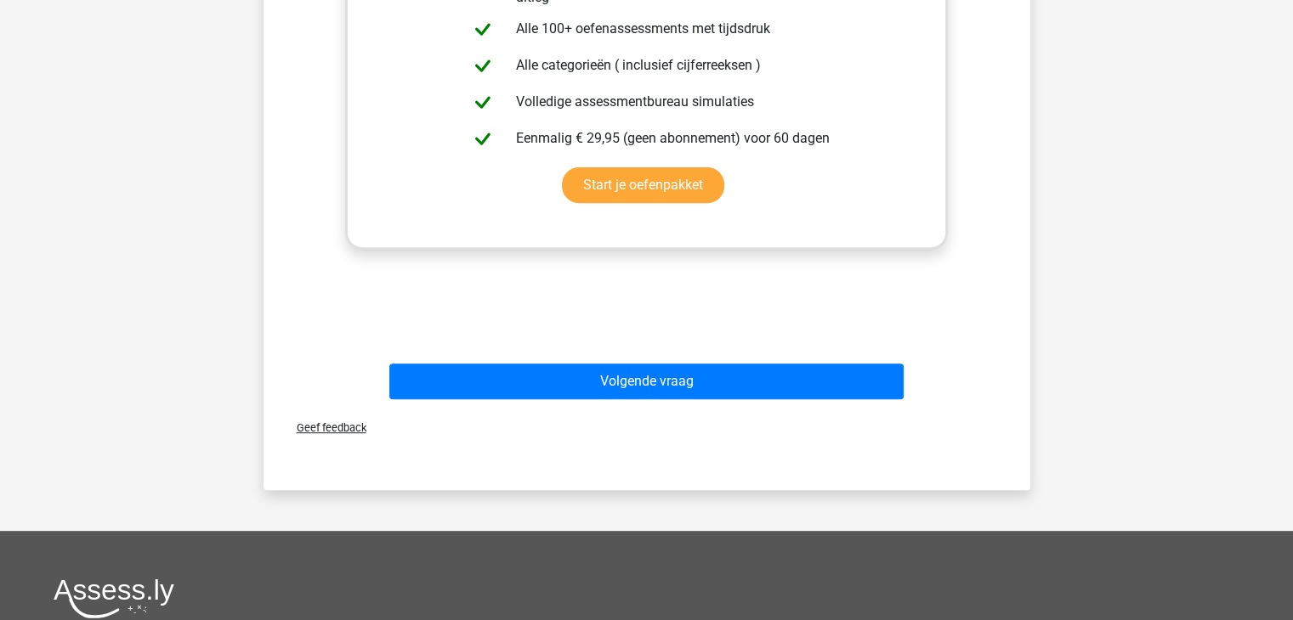
click at [761, 280] on div "Uitwerkingen In deze reeks vind je het tweede getal door het eerste getal -14 t…" at bounding box center [647, 86] width 712 height 527
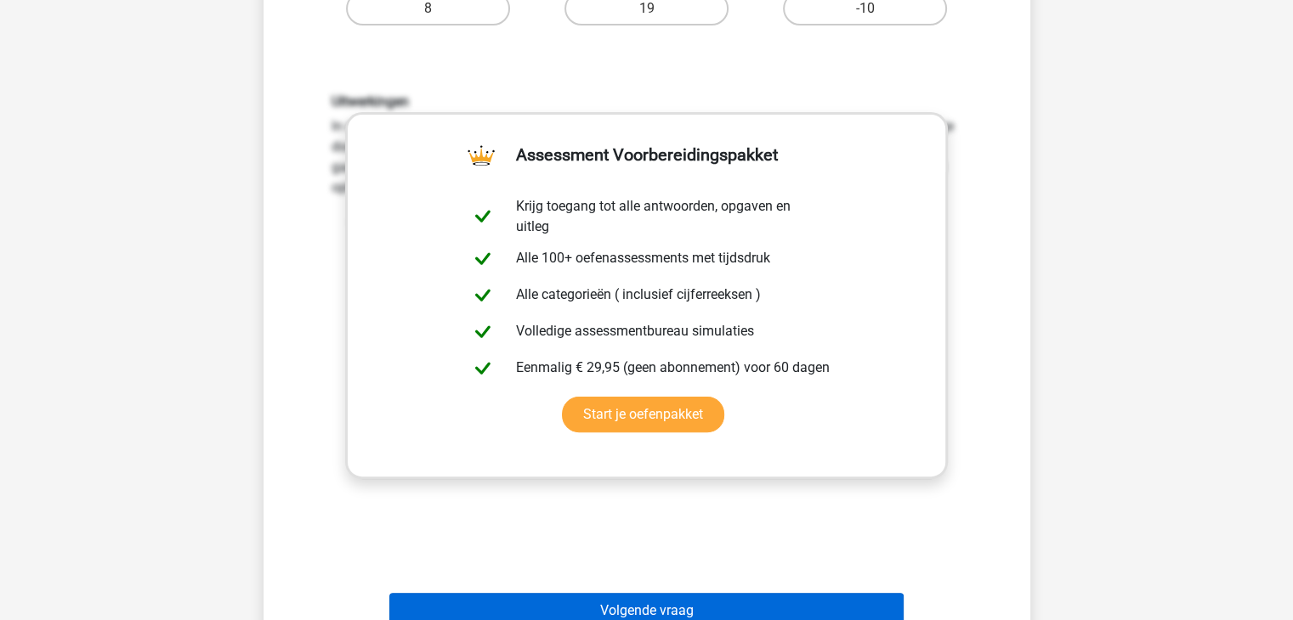
scroll to position [279, 0]
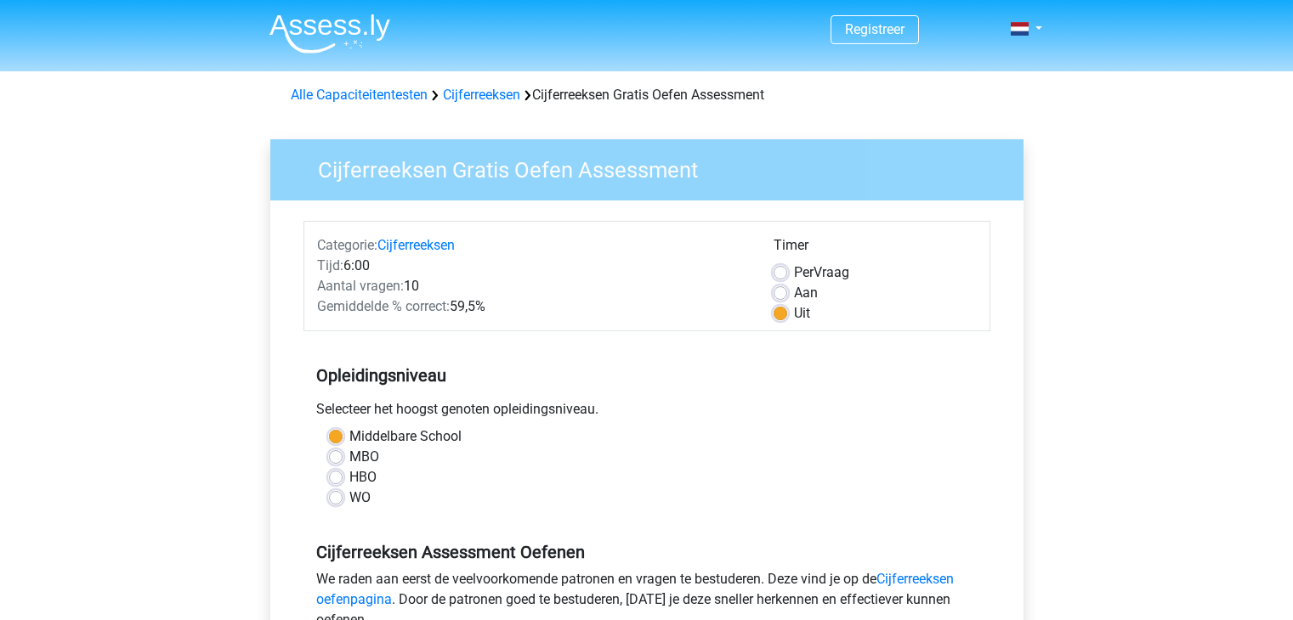
scroll to position [288, 0]
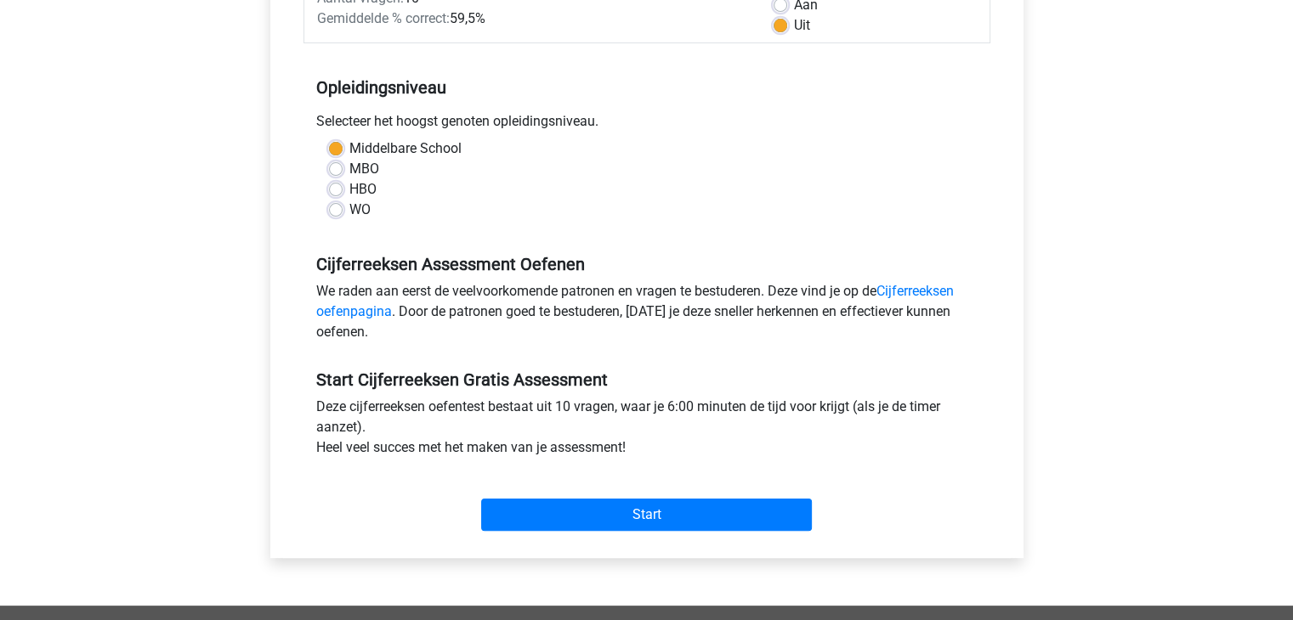
click at [349, 188] on label "HBO" at bounding box center [362, 189] width 27 height 20
click at [333, 188] on input "HBO" at bounding box center [336, 187] width 14 height 17
radio input "true"
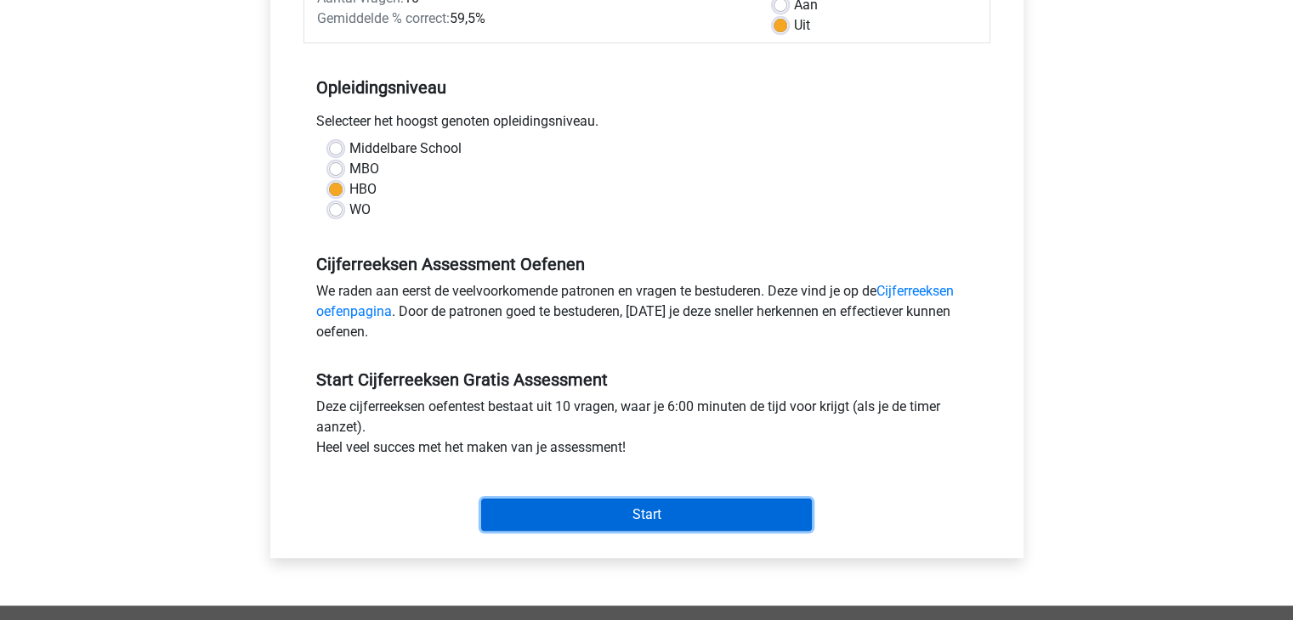
click at [581, 506] on input "Start" at bounding box center [646, 515] width 331 height 32
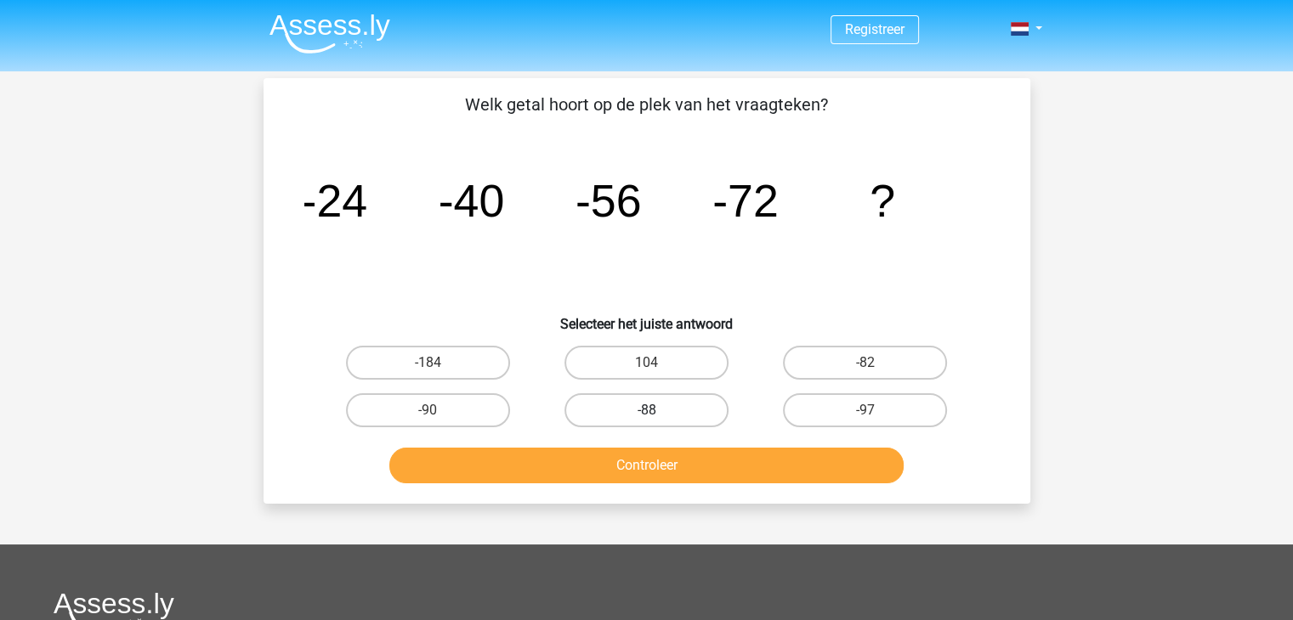
click at [662, 395] on label "-88" at bounding box center [646, 410] width 164 height 34
click at [657, 410] on input "-88" at bounding box center [651, 415] width 11 height 11
radio input "true"
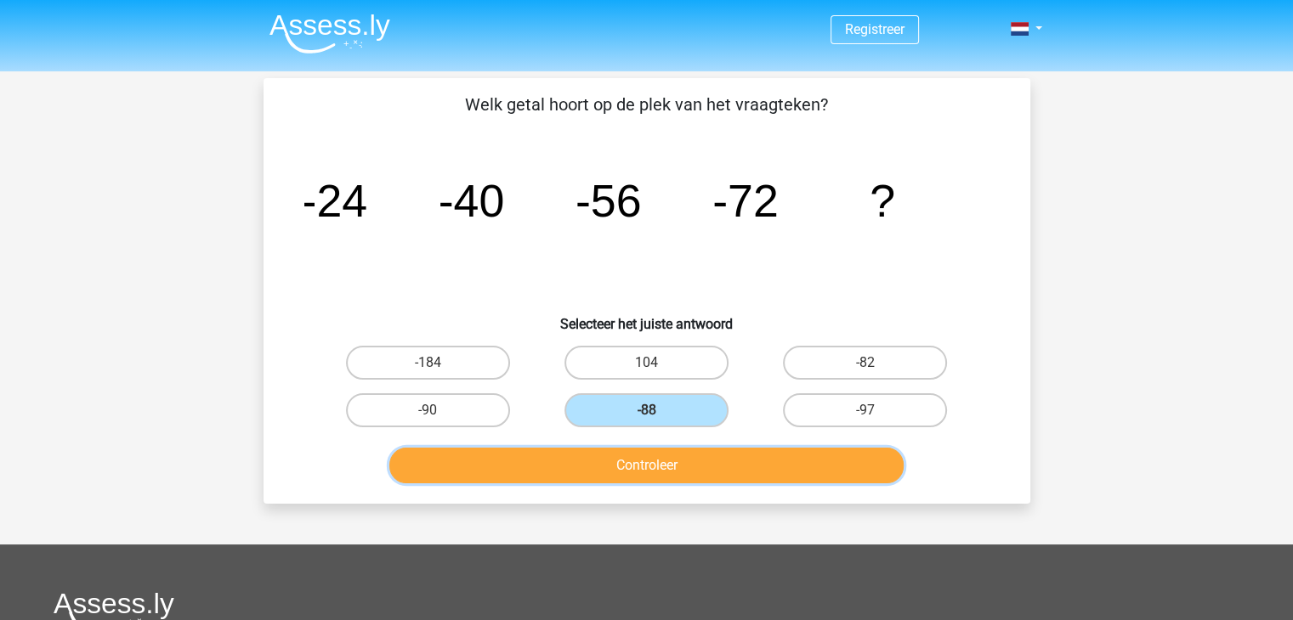
click at [665, 478] on button "Controleer" at bounding box center [646, 466] width 514 height 36
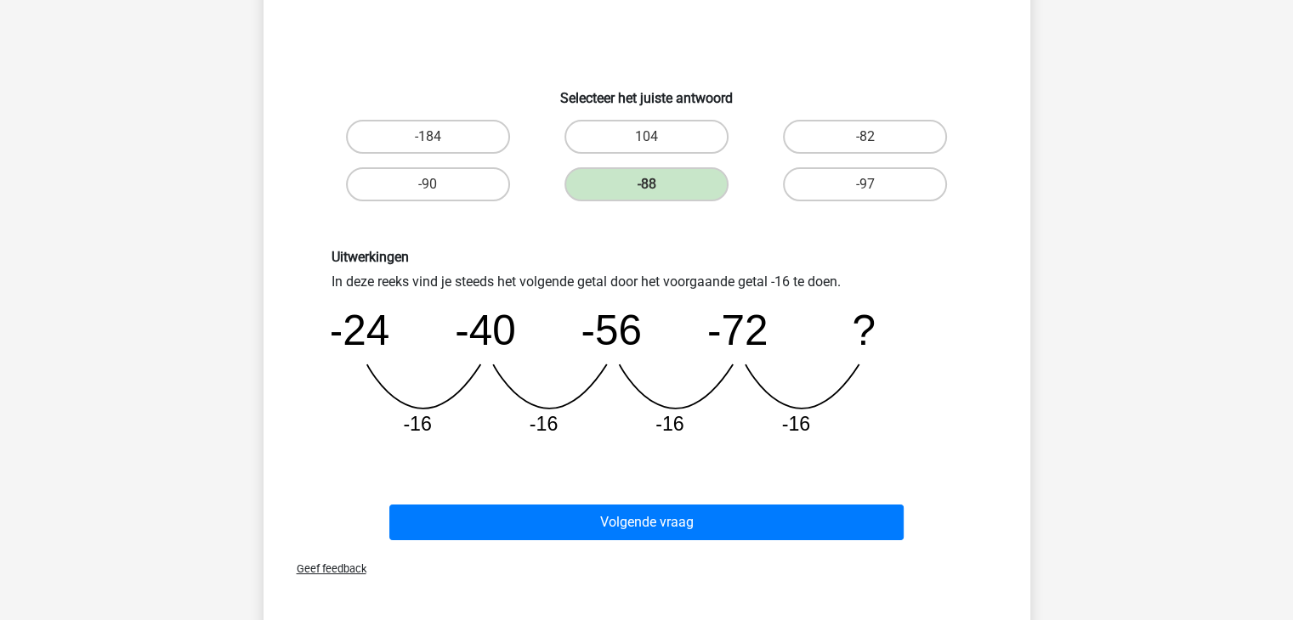
scroll to position [227, 0]
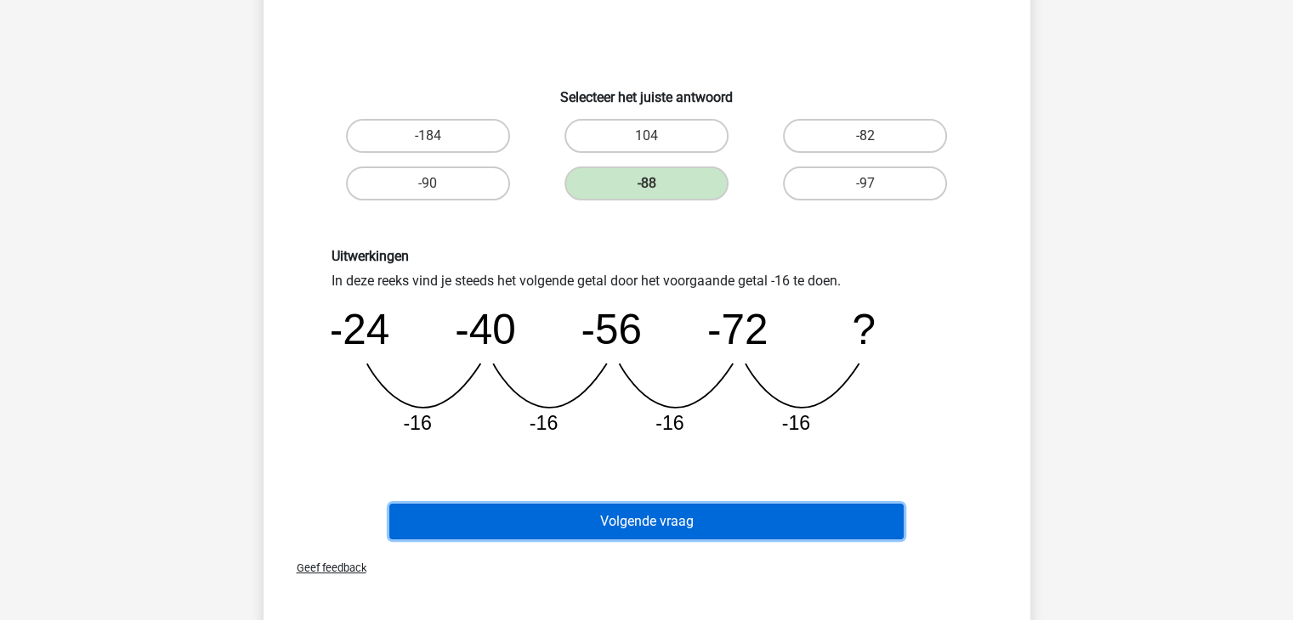
click at [678, 519] on button "Volgende vraag" at bounding box center [646, 522] width 514 height 36
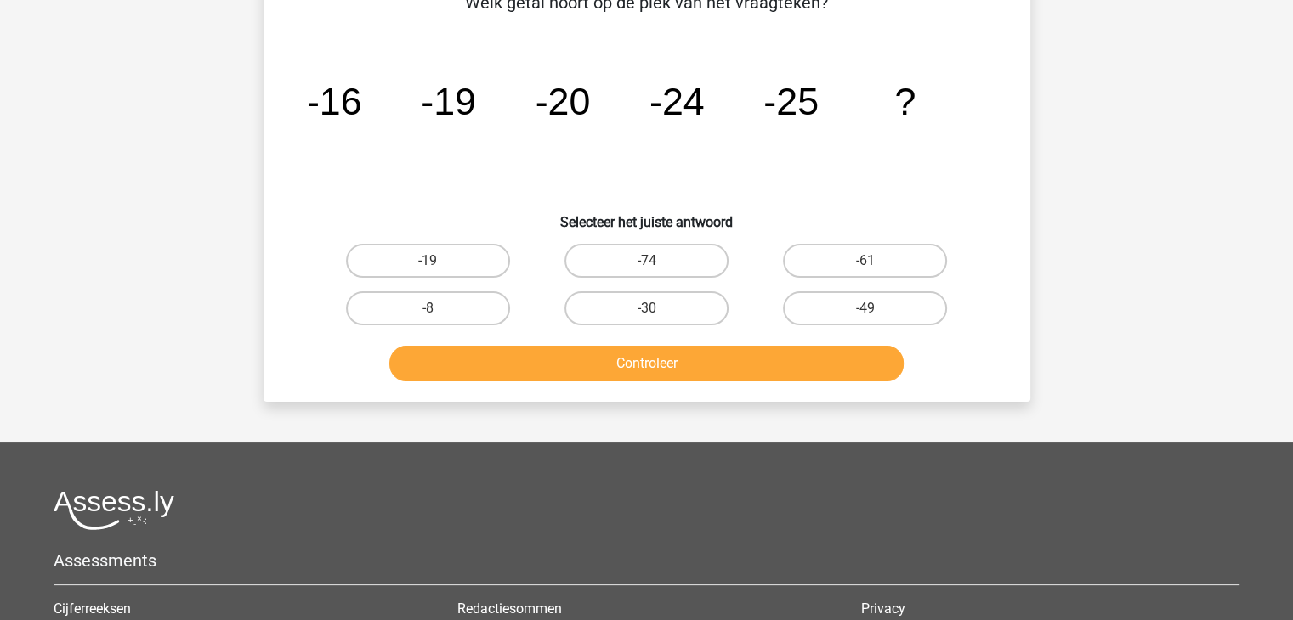
scroll to position [78, 0]
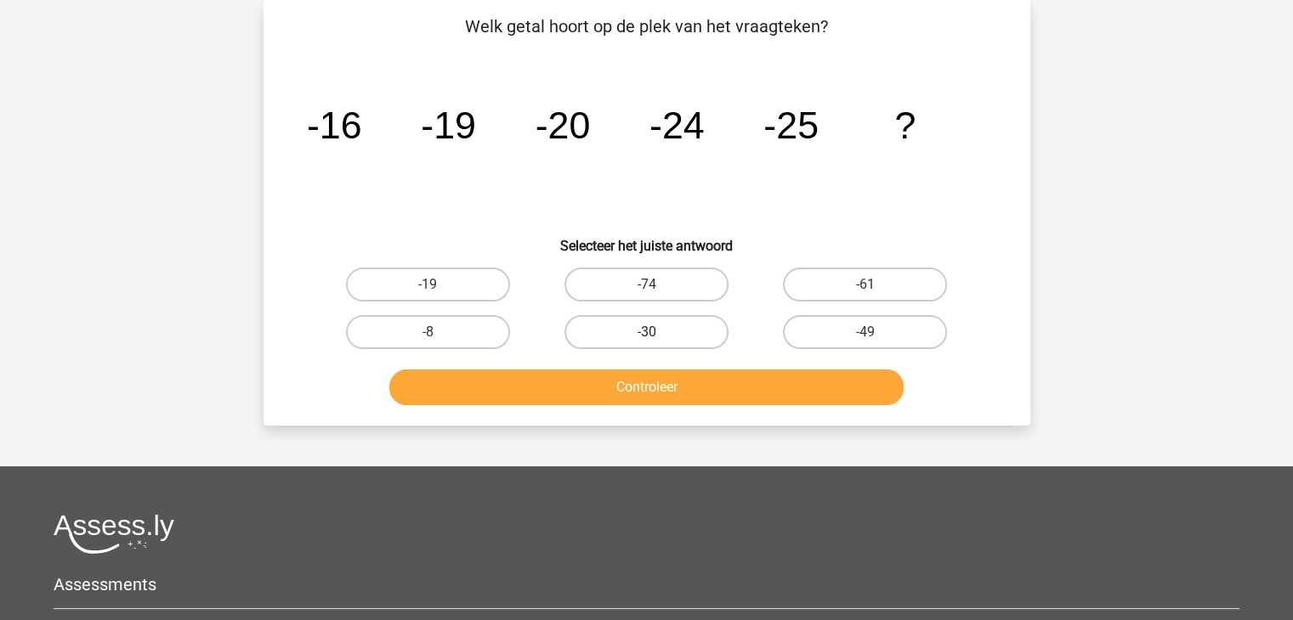
click at [632, 341] on label "-30" at bounding box center [646, 332] width 164 height 34
click at [646, 341] on input "-30" at bounding box center [651, 337] width 11 height 11
radio input "true"
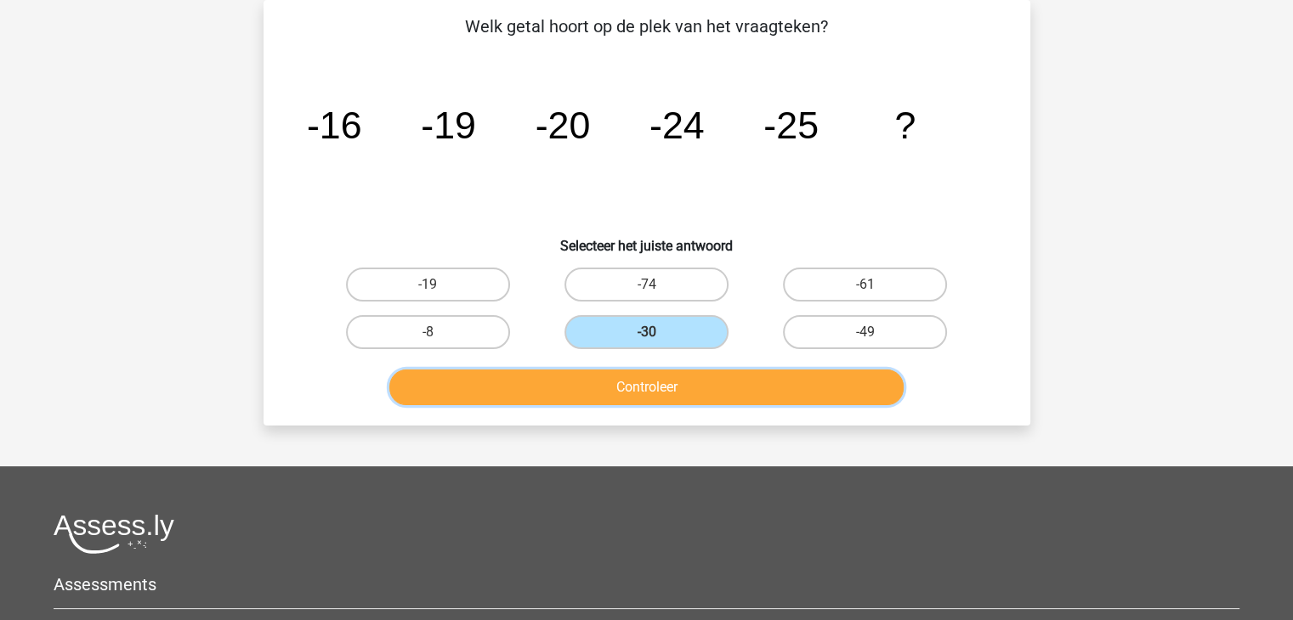
click at [670, 383] on button "Controleer" at bounding box center [646, 388] width 514 height 36
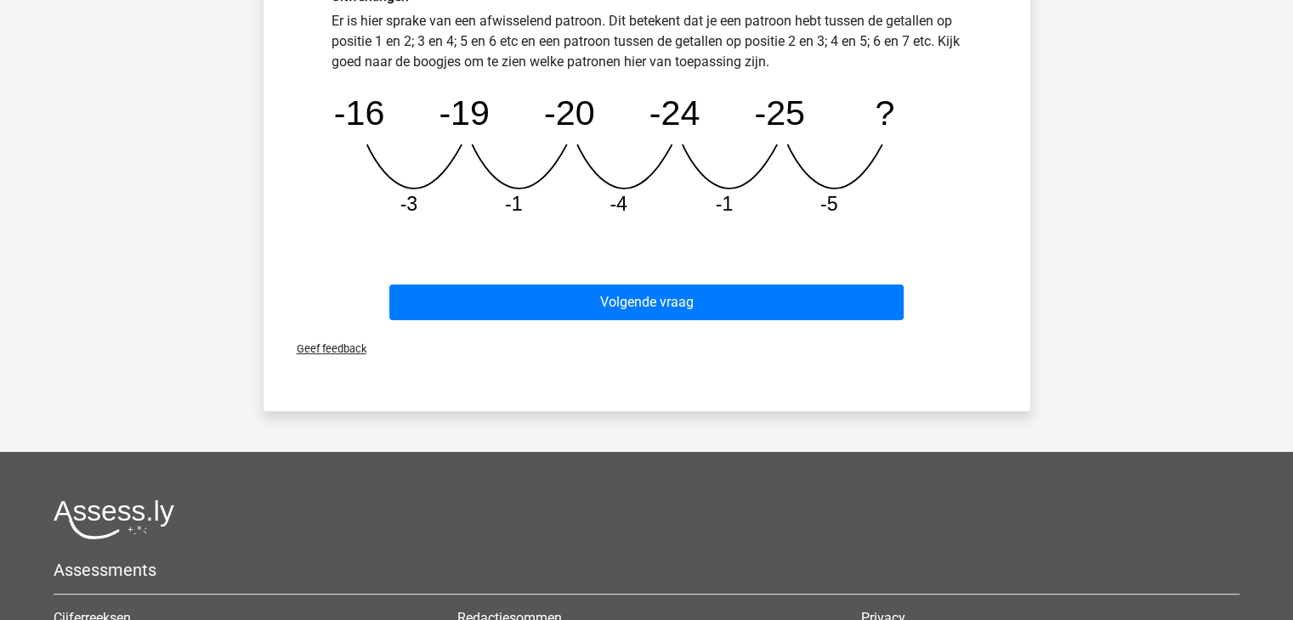
scroll to position [488, 0]
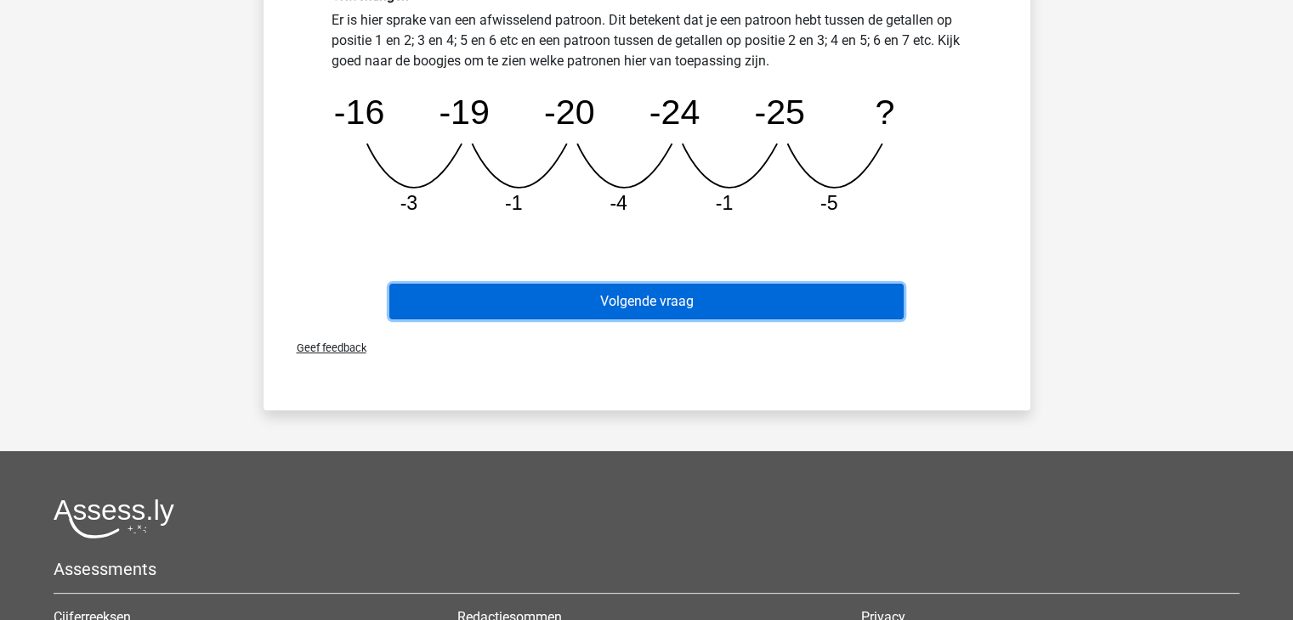
click at [769, 297] on button "Volgende vraag" at bounding box center [646, 302] width 514 height 36
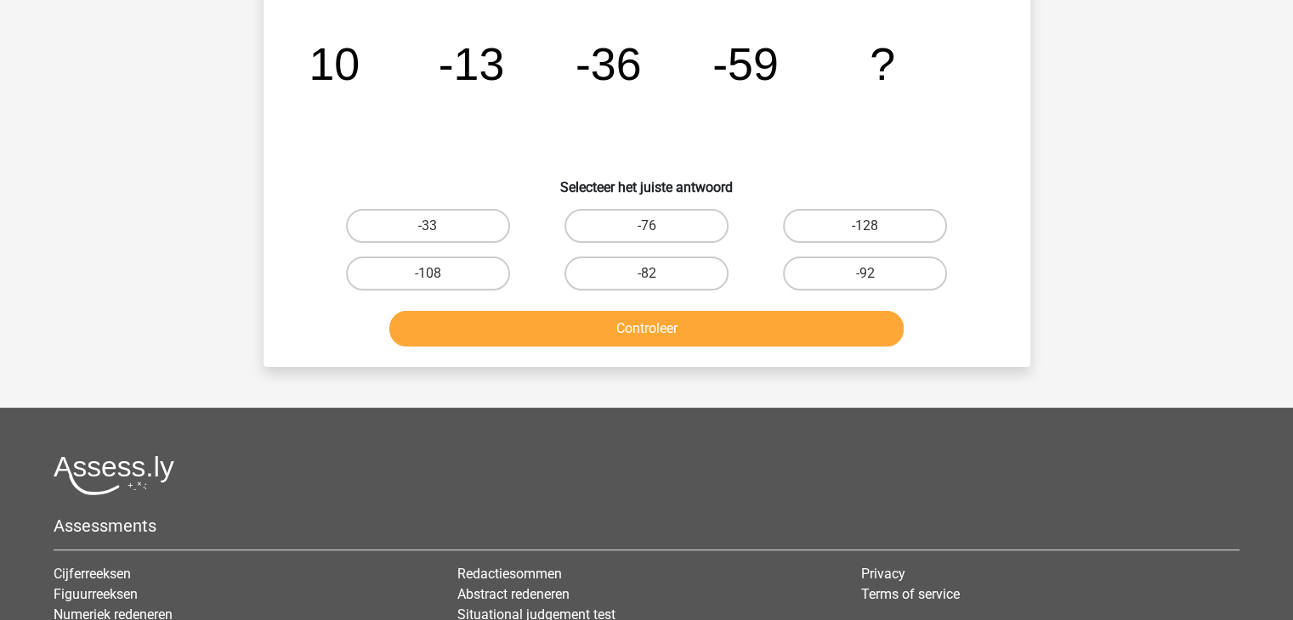
scroll to position [0, 0]
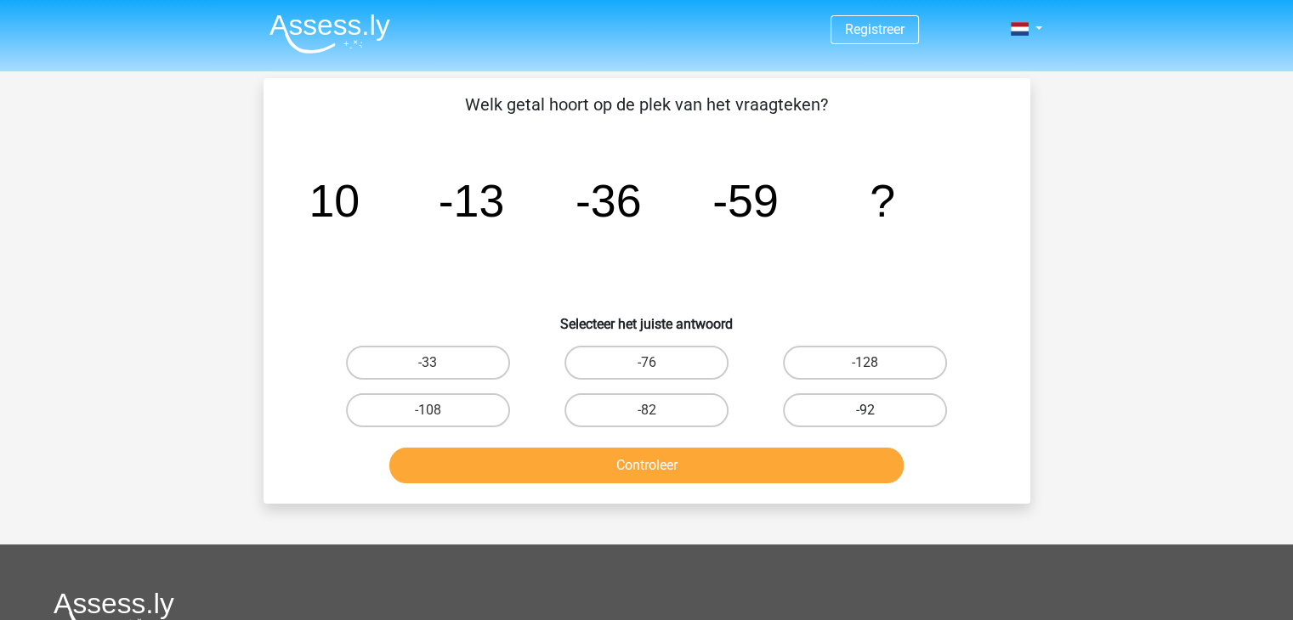
click at [844, 421] on label "-92" at bounding box center [865, 410] width 164 height 34
click at [865, 421] on input "-92" at bounding box center [870, 415] width 11 height 11
radio input "true"
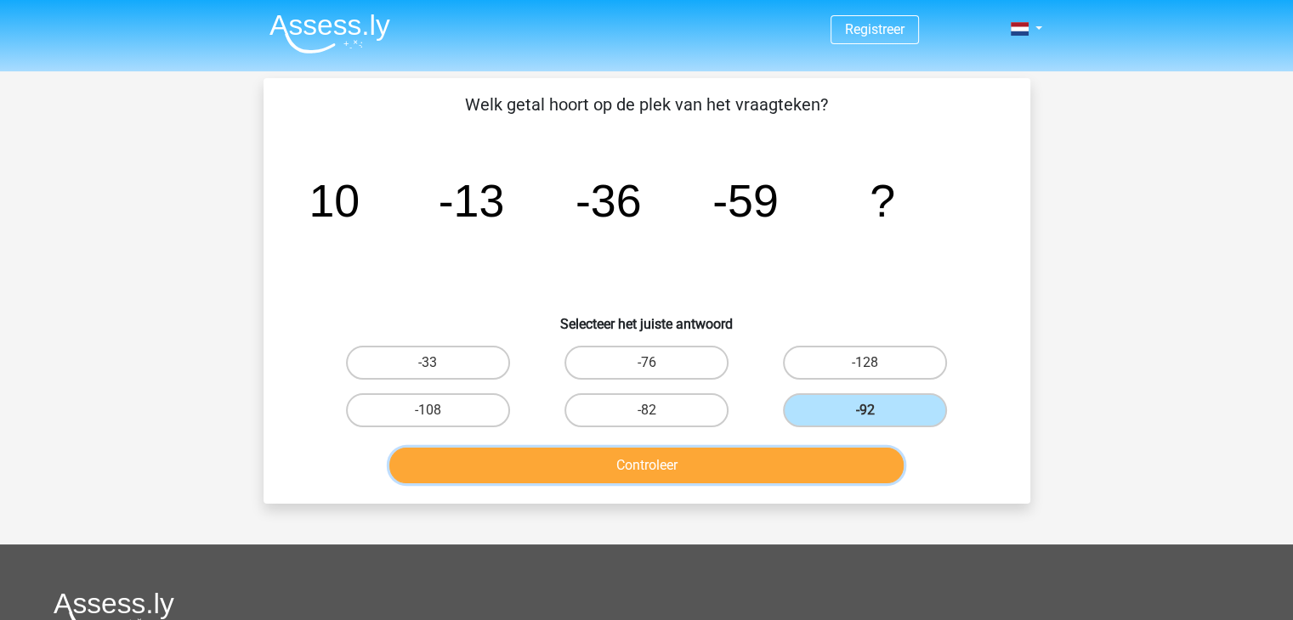
click at [821, 450] on button "Controleer" at bounding box center [646, 466] width 514 height 36
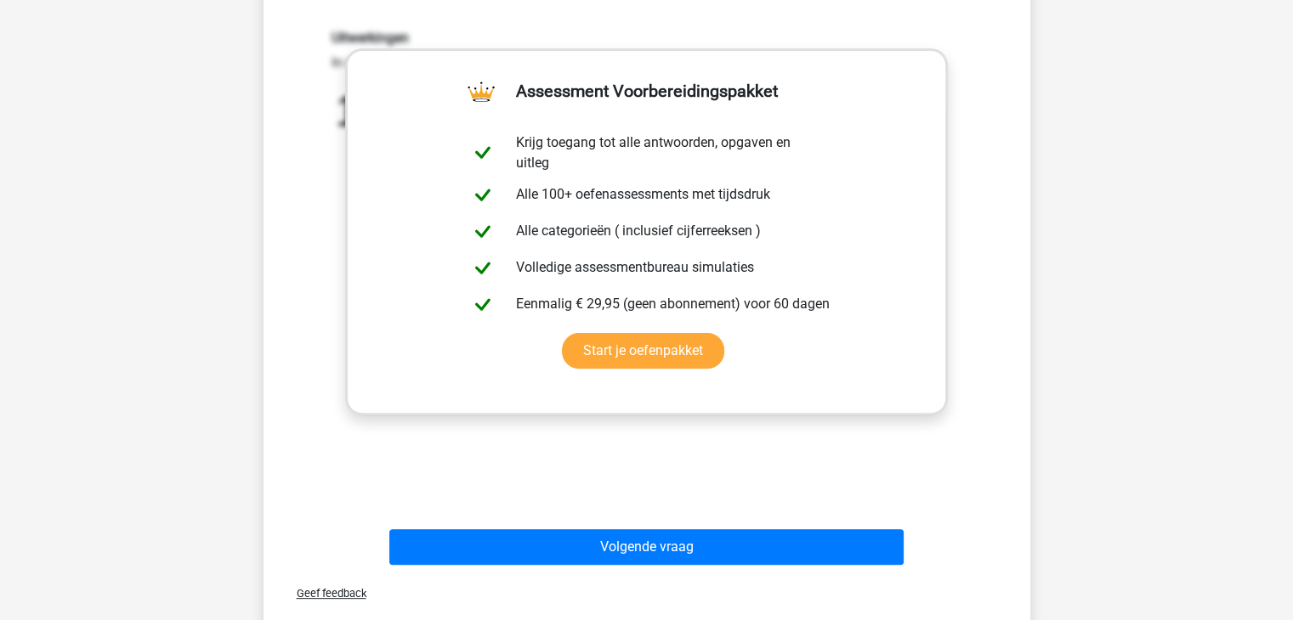
scroll to position [466, 0]
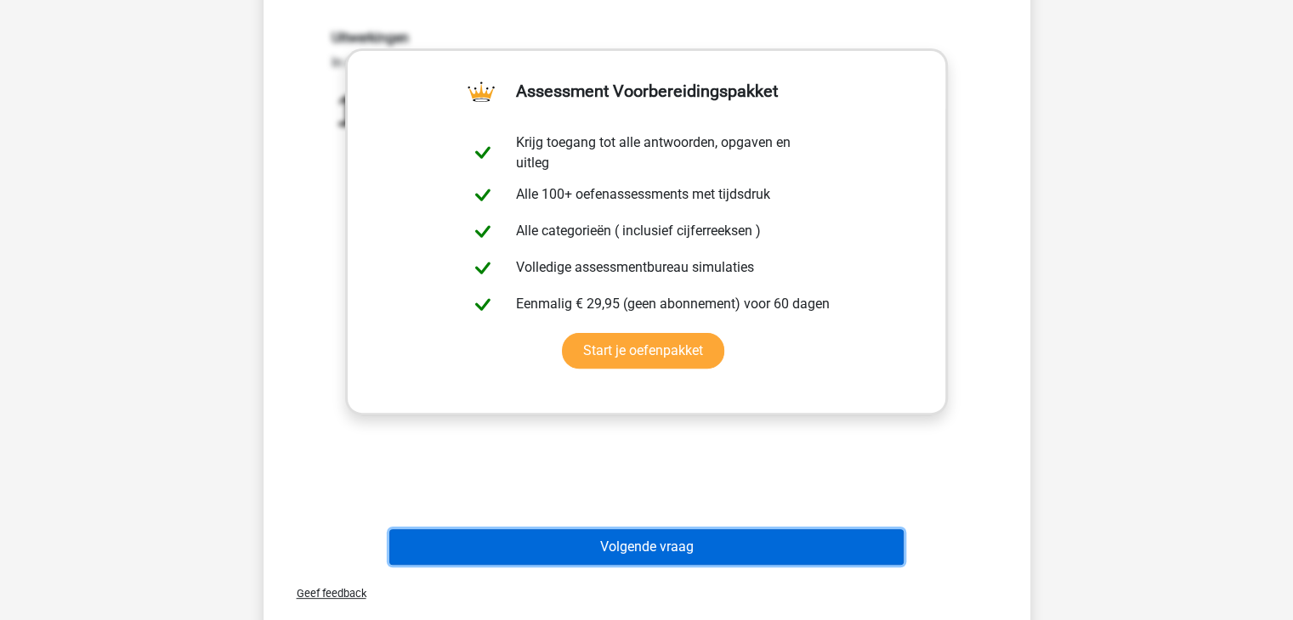
click at [692, 548] on button "Volgende vraag" at bounding box center [646, 547] width 514 height 36
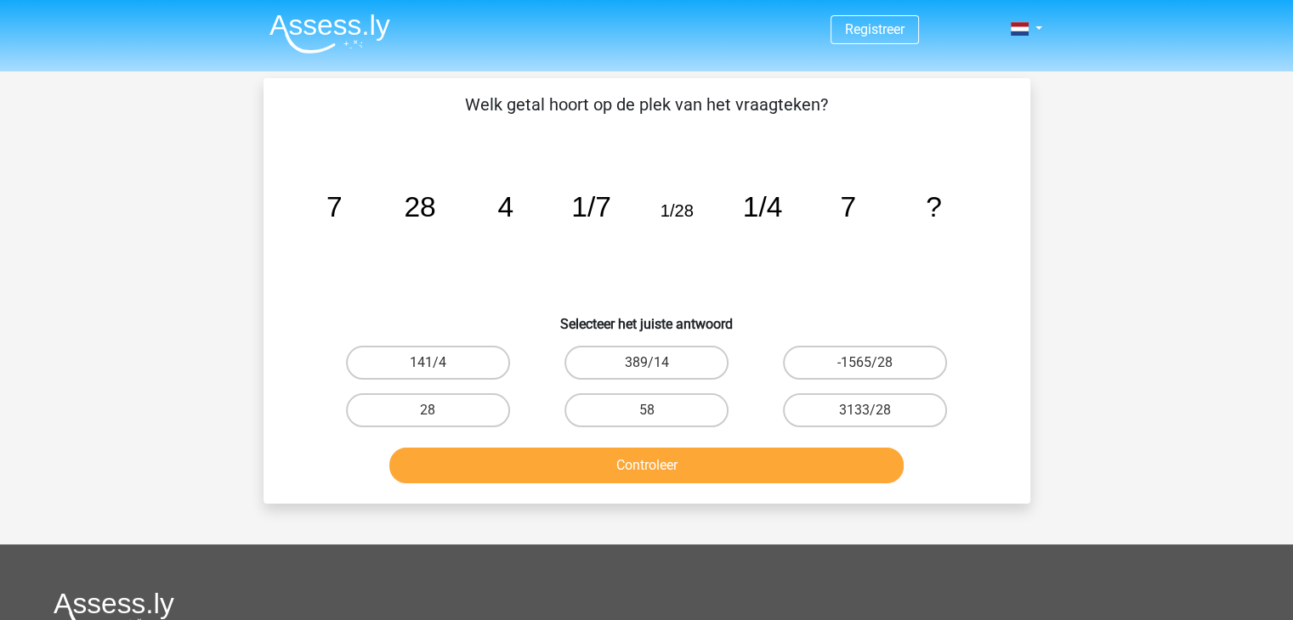
scroll to position [0, 0]
click at [773, 139] on icon "image/svg+xml 7 28 4 1/7 1/28 1/4 7 ?" at bounding box center [646, 217] width 685 height 172
click at [749, 205] on tspan "1/4" at bounding box center [762, 206] width 40 height 31
click at [772, 205] on tspan "1/4" at bounding box center [762, 206] width 40 height 31
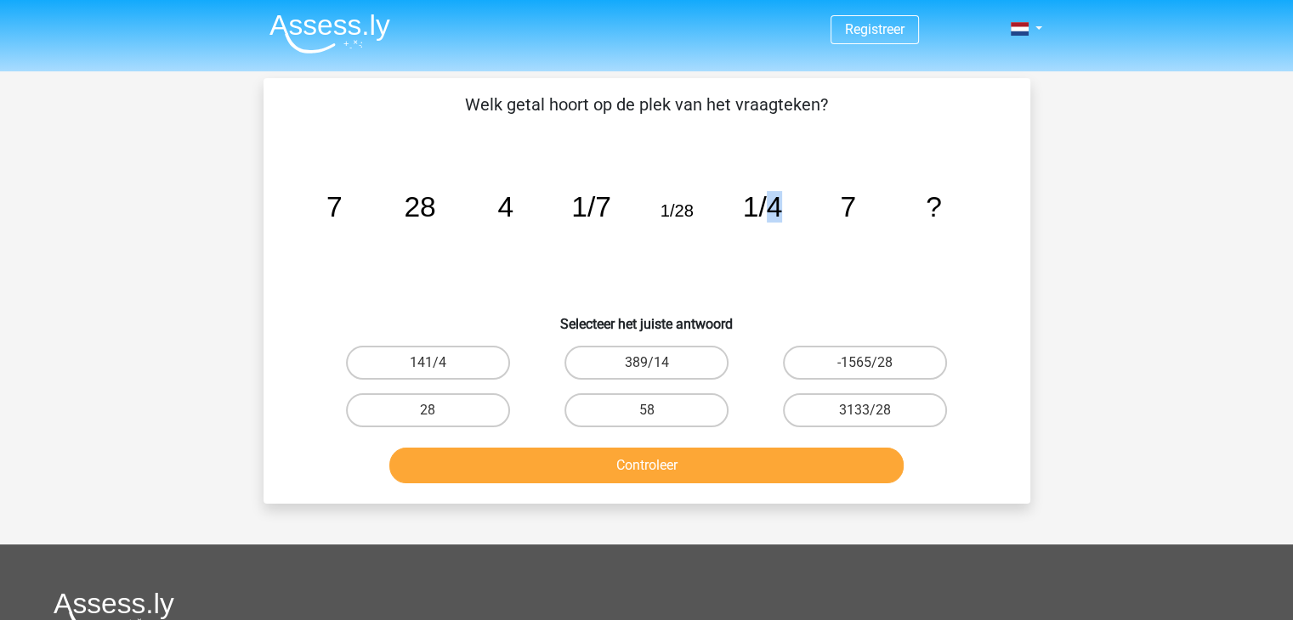
click at [772, 205] on tspan "1/4" at bounding box center [762, 206] width 40 height 31
click at [856, 227] on icon "image/svg+xml 7 28 4 1/7 1/28 1/4 7 ?" at bounding box center [646, 217] width 685 height 172
click at [483, 410] on label "28" at bounding box center [428, 410] width 164 height 34
click at [439, 410] on input "28" at bounding box center [432, 415] width 11 height 11
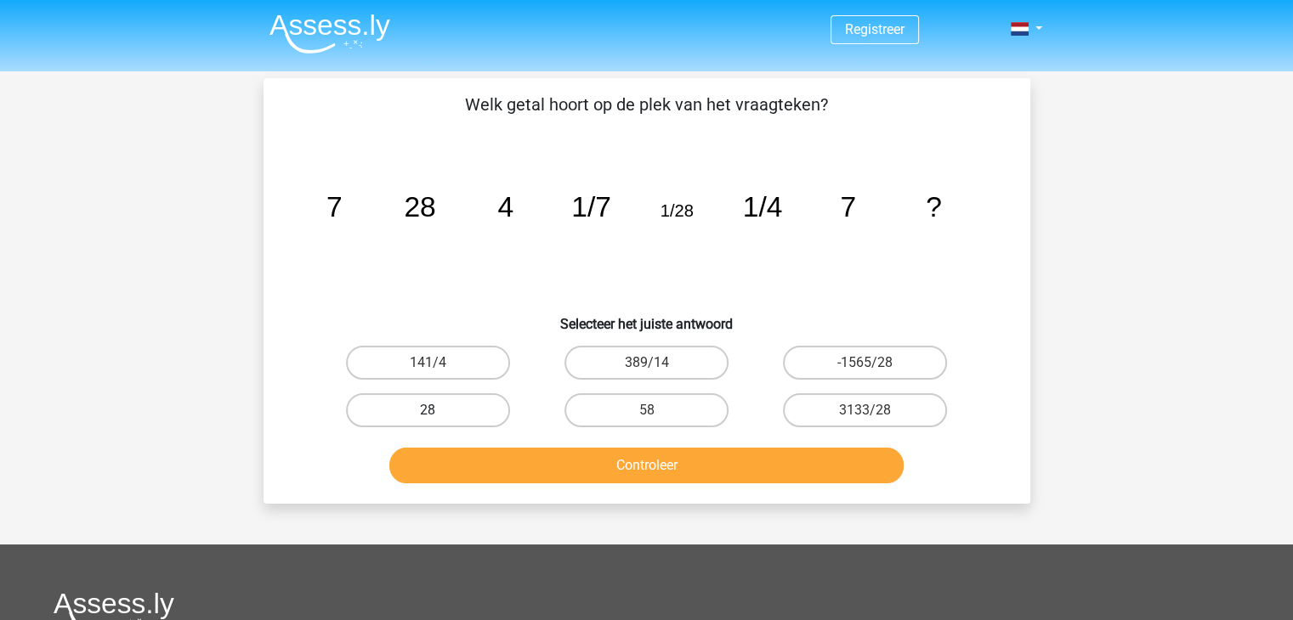
radio input "true"
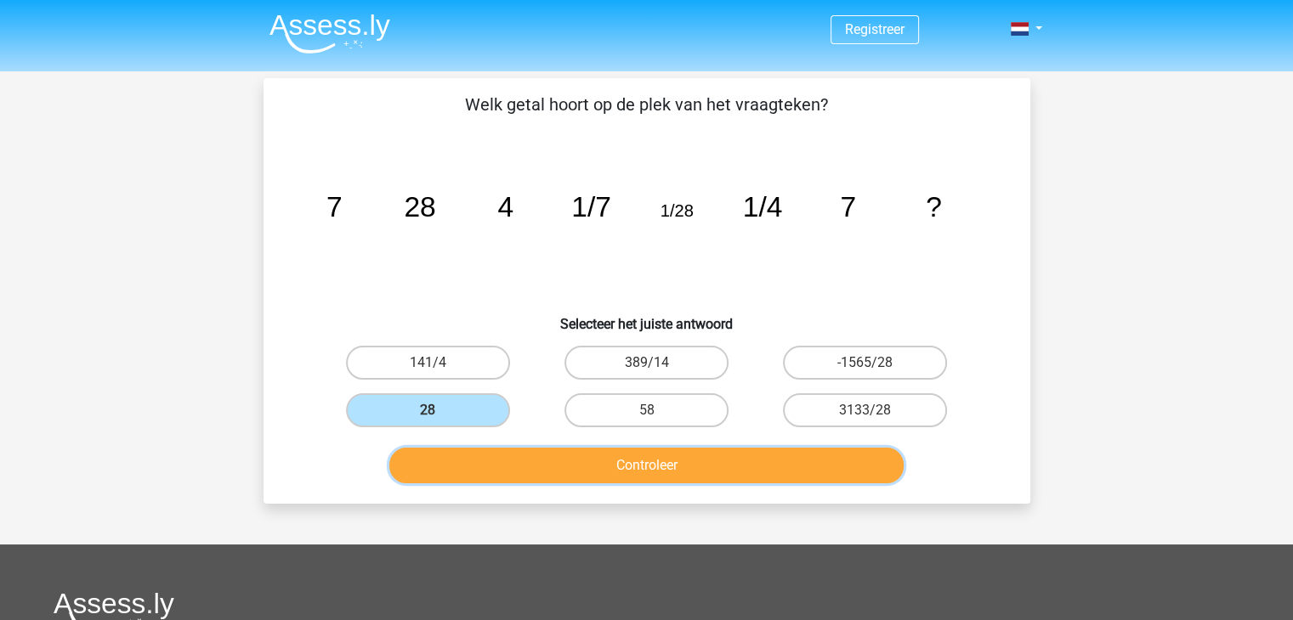
click at [561, 464] on button "Controleer" at bounding box center [646, 466] width 514 height 36
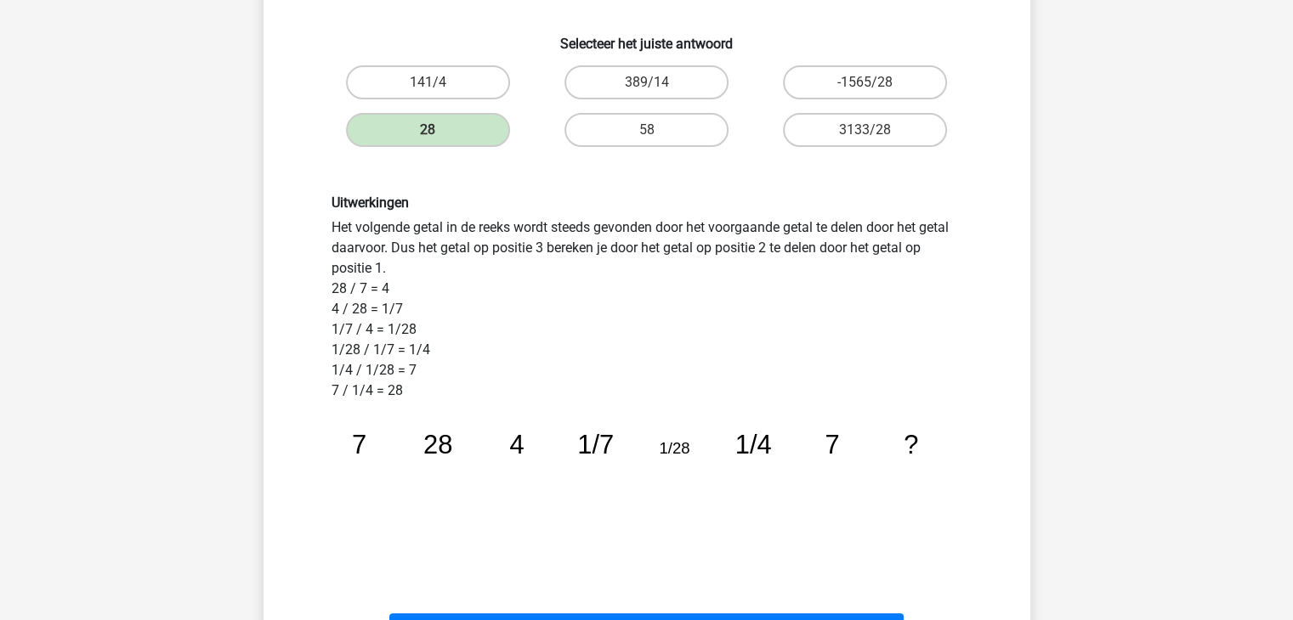
scroll to position [394, 0]
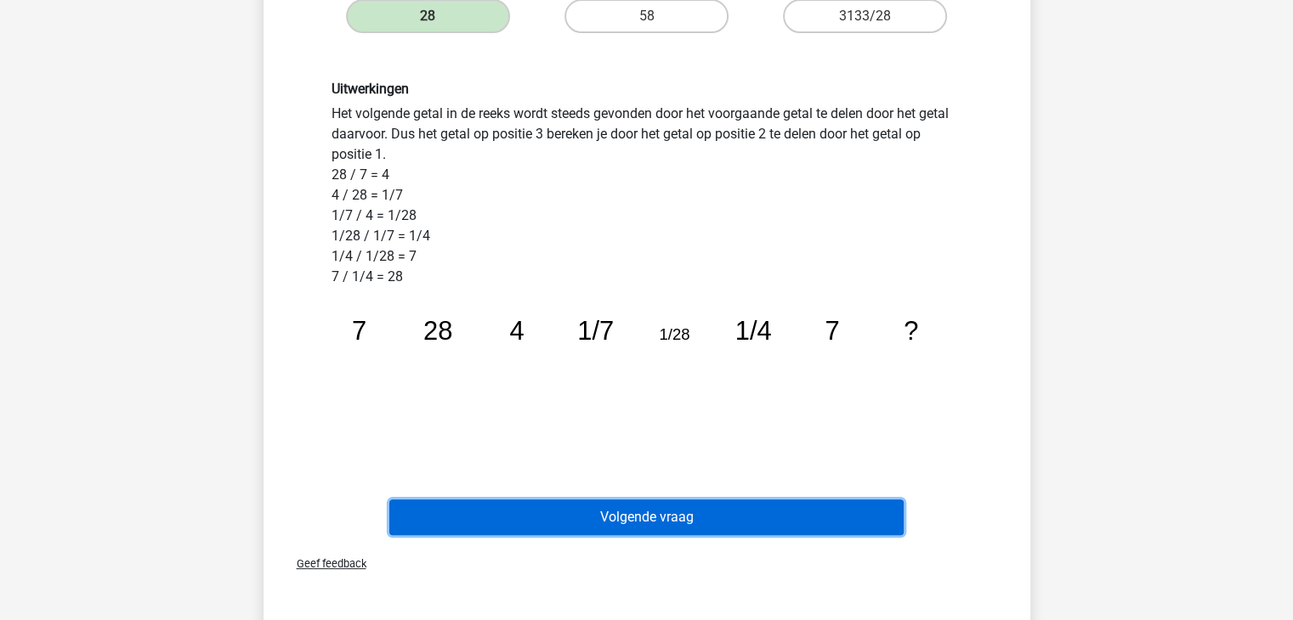
click at [624, 521] on button "Volgende vraag" at bounding box center [646, 518] width 514 height 36
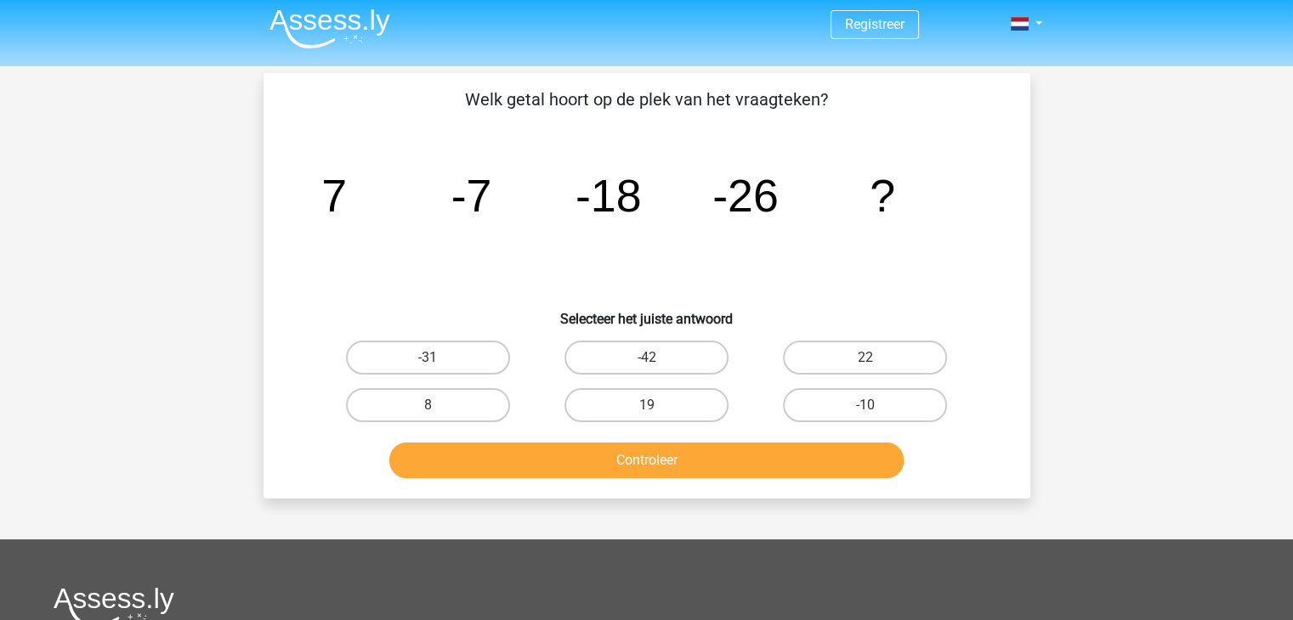
scroll to position [4, 0]
click at [460, 359] on label "-31" at bounding box center [428, 359] width 164 height 34
click at [439, 359] on input "-31" at bounding box center [432, 364] width 11 height 11
radio input "true"
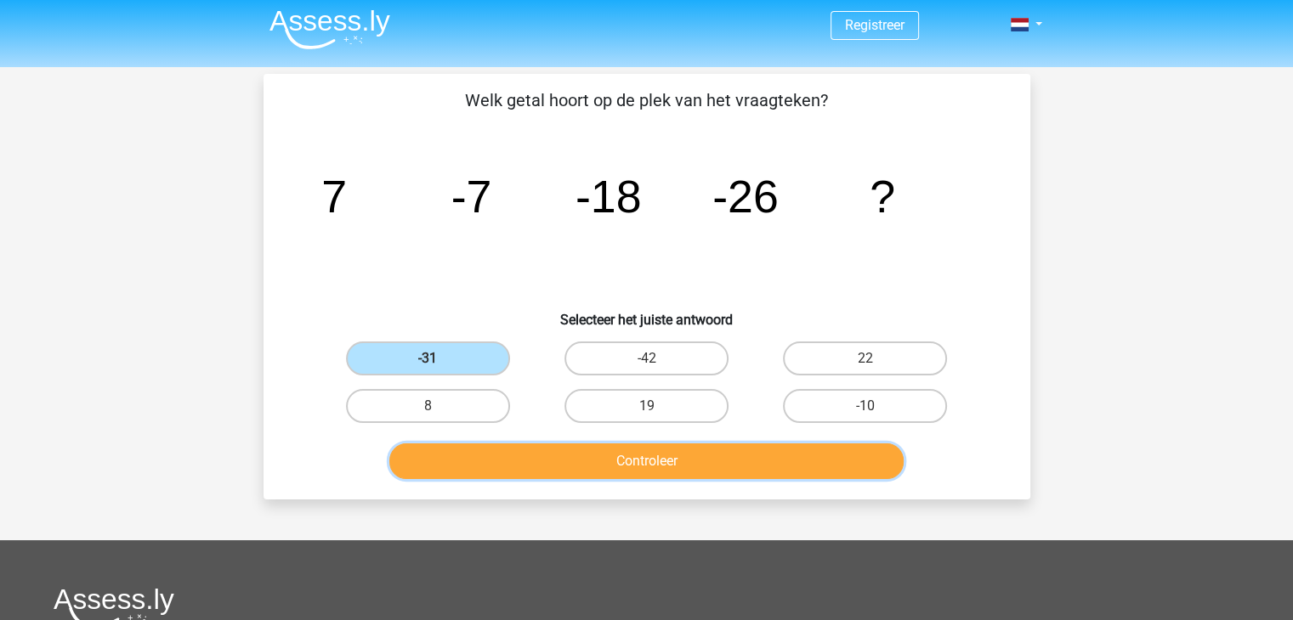
click at [537, 461] on button "Controleer" at bounding box center [646, 462] width 514 height 36
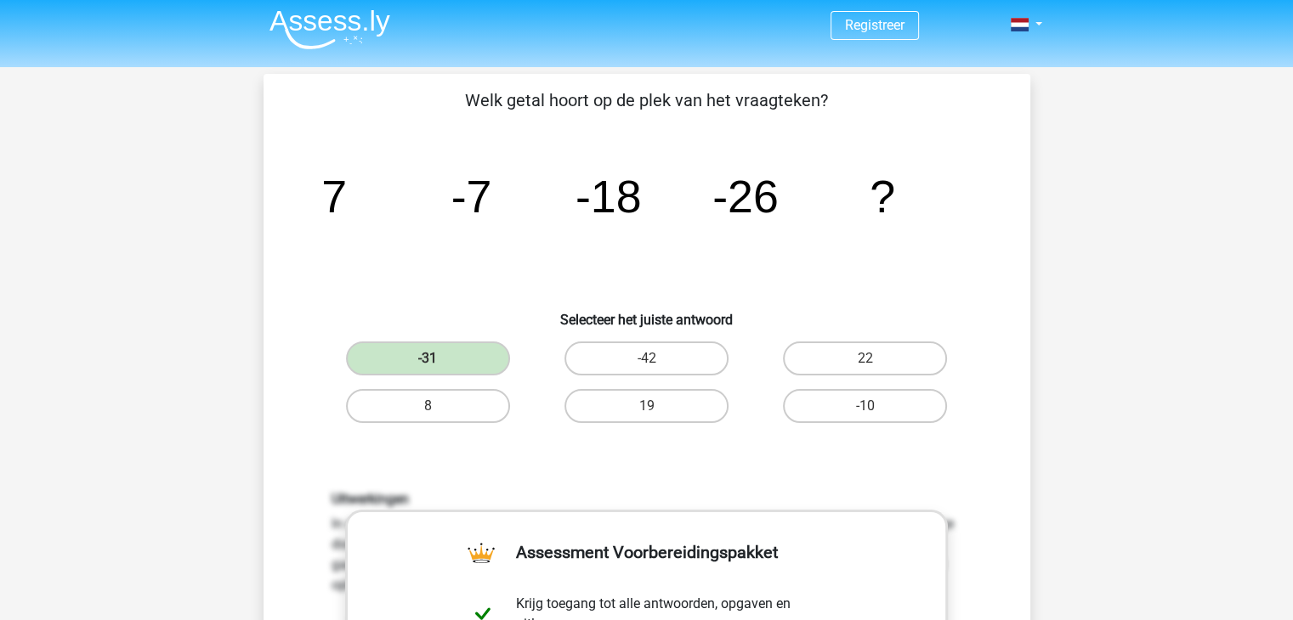
click at [802, 436] on div "Welk getal hoort op de plek van het vraagteken? image/svg+xml 7 -7 -18 -26 ? Se…" at bounding box center [646, 561] width 753 height 946
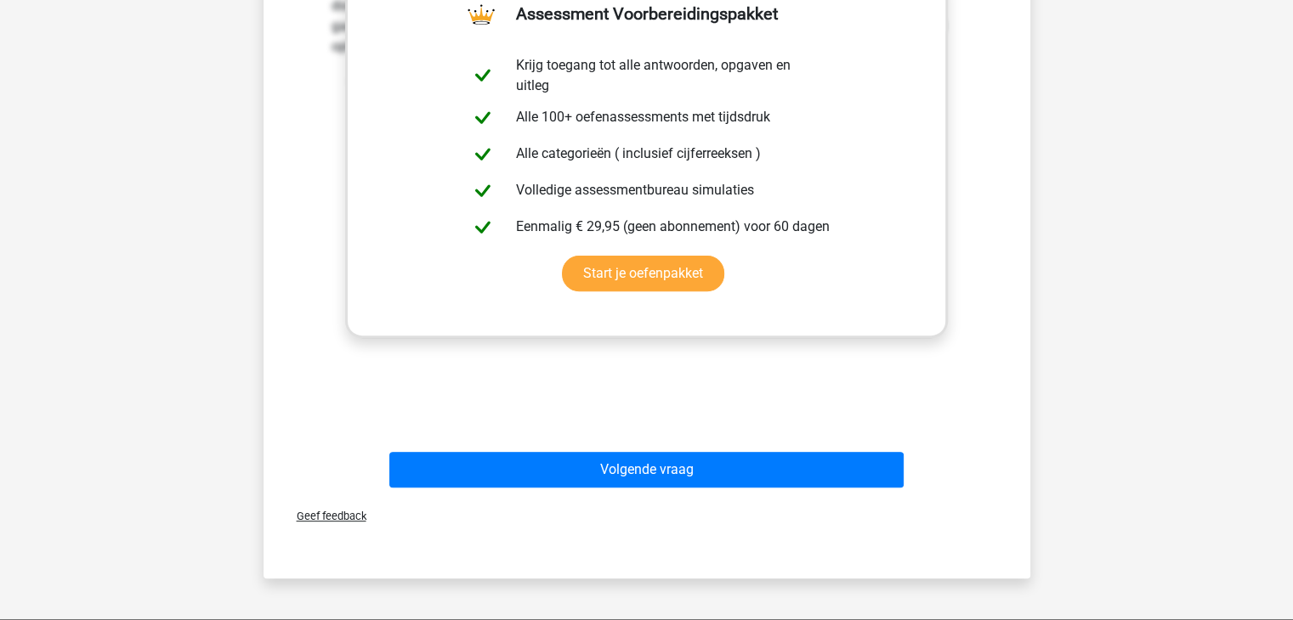
scroll to position [280, 0]
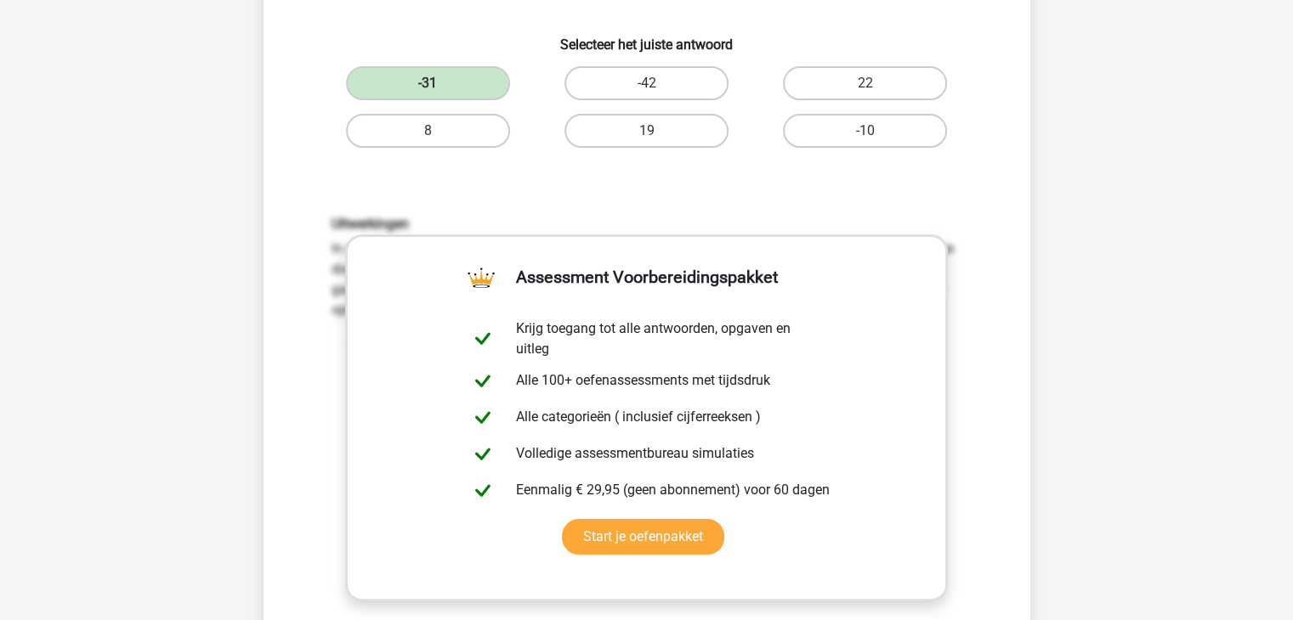
click at [752, 147] on div "19" at bounding box center [646, 131] width 218 height 48
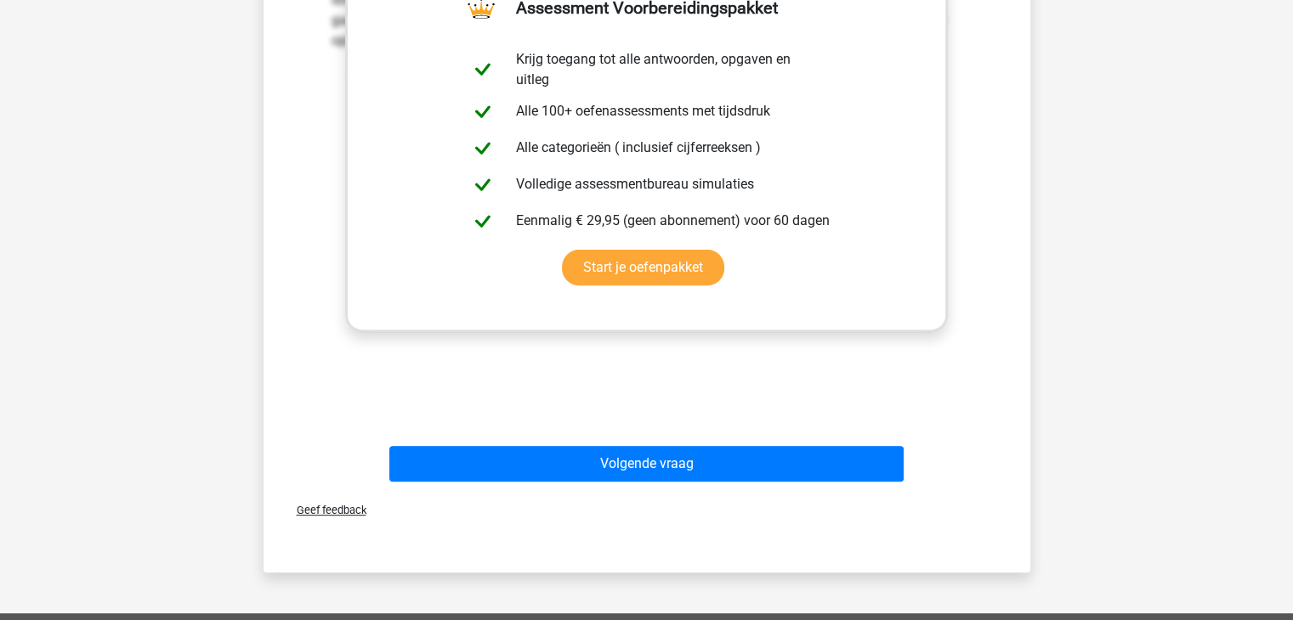
scroll to position [561, 0]
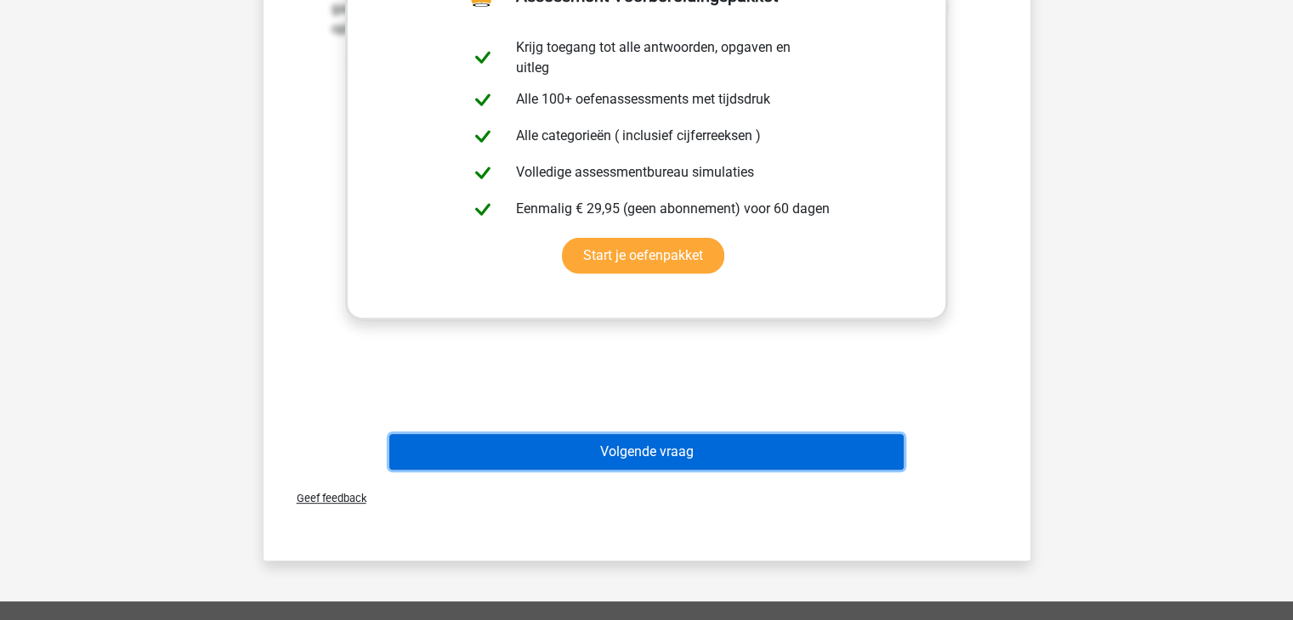
click at [691, 443] on button "Volgende vraag" at bounding box center [646, 452] width 514 height 36
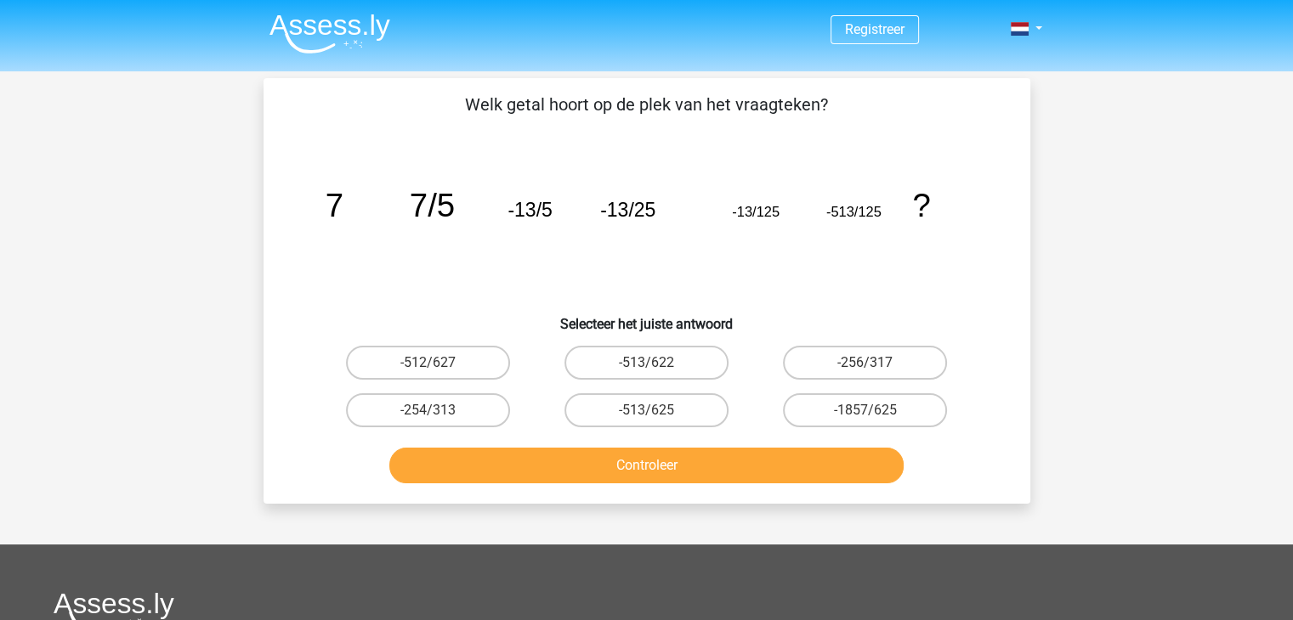
scroll to position [0, 0]
click at [675, 371] on label "-513/622" at bounding box center [646, 363] width 164 height 34
click at [657, 371] on input "-513/622" at bounding box center [651, 368] width 11 height 11
radio input "true"
click at [675, 371] on label "-513/622" at bounding box center [646, 363] width 164 height 34
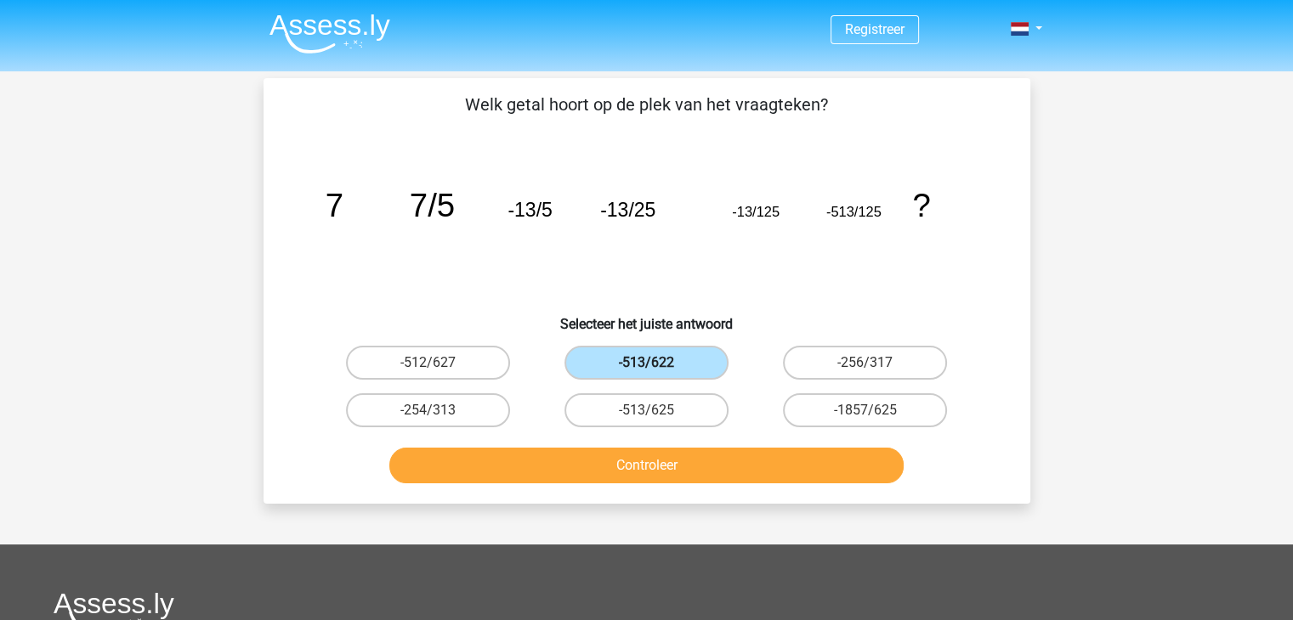
click at [657, 371] on input "-513/622" at bounding box center [651, 368] width 11 height 11
click at [675, 371] on label "-513/622" at bounding box center [646, 363] width 164 height 34
click at [657, 371] on input "-513/622" at bounding box center [651, 368] width 11 height 11
click at [735, 454] on button "Controleer" at bounding box center [646, 466] width 514 height 36
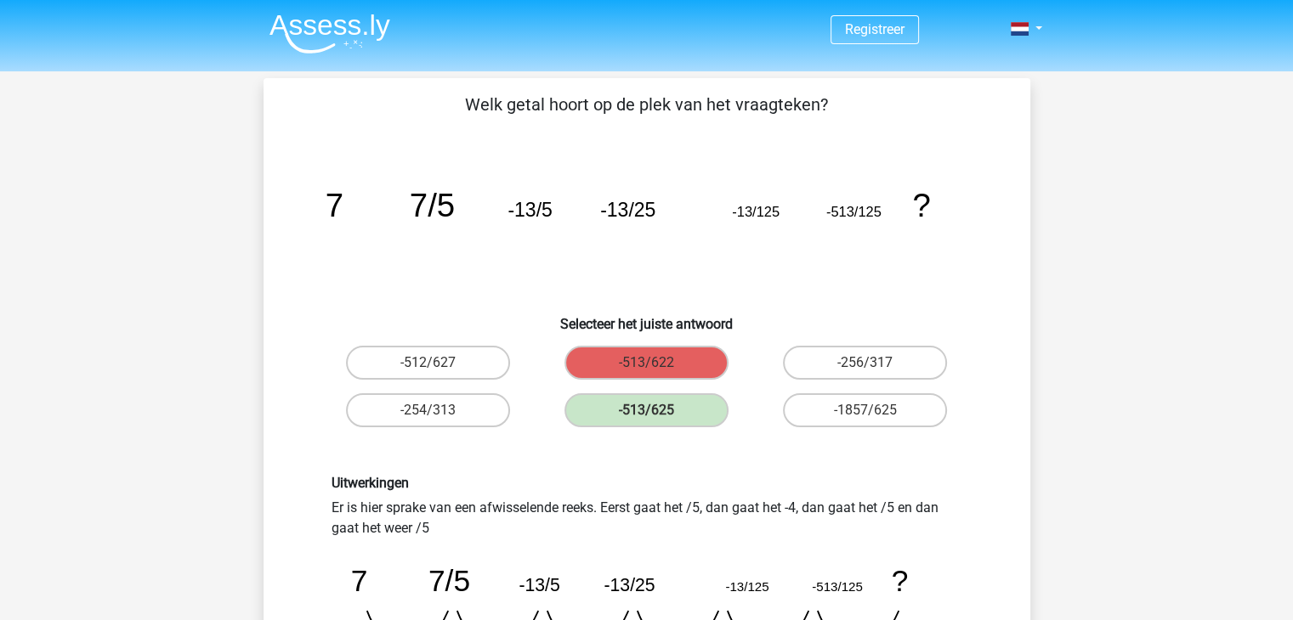
scroll to position [25, 0]
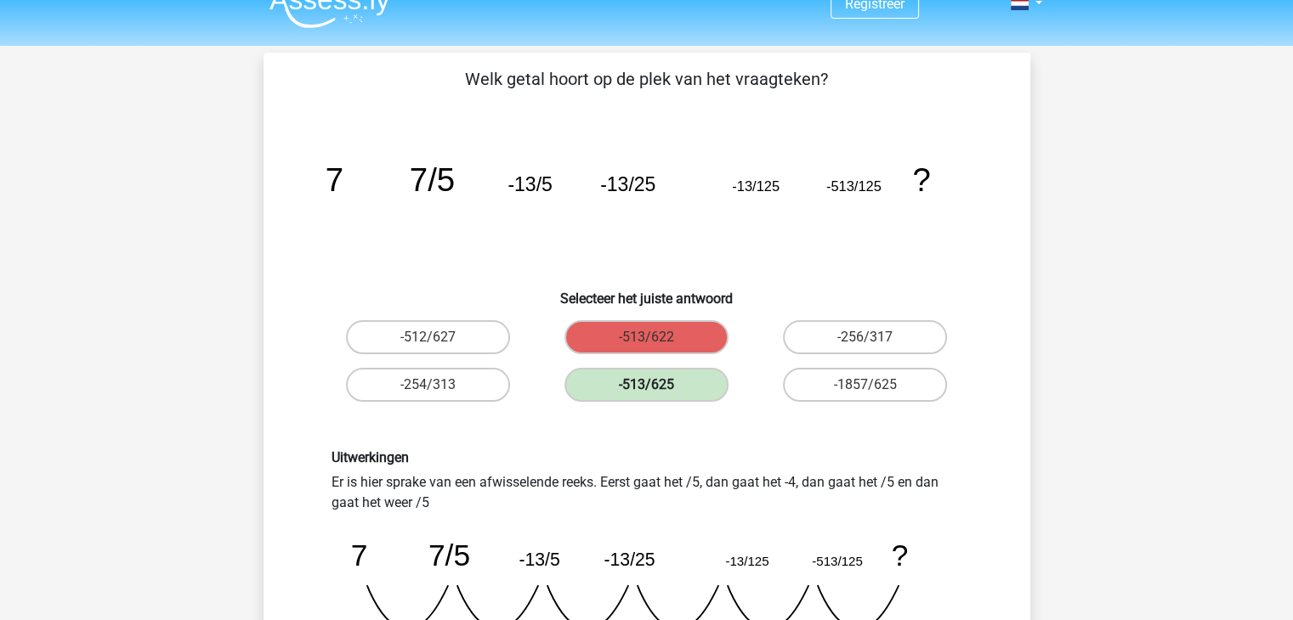
click at [704, 375] on label "-513/625" at bounding box center [646, 385] width 164 height 34
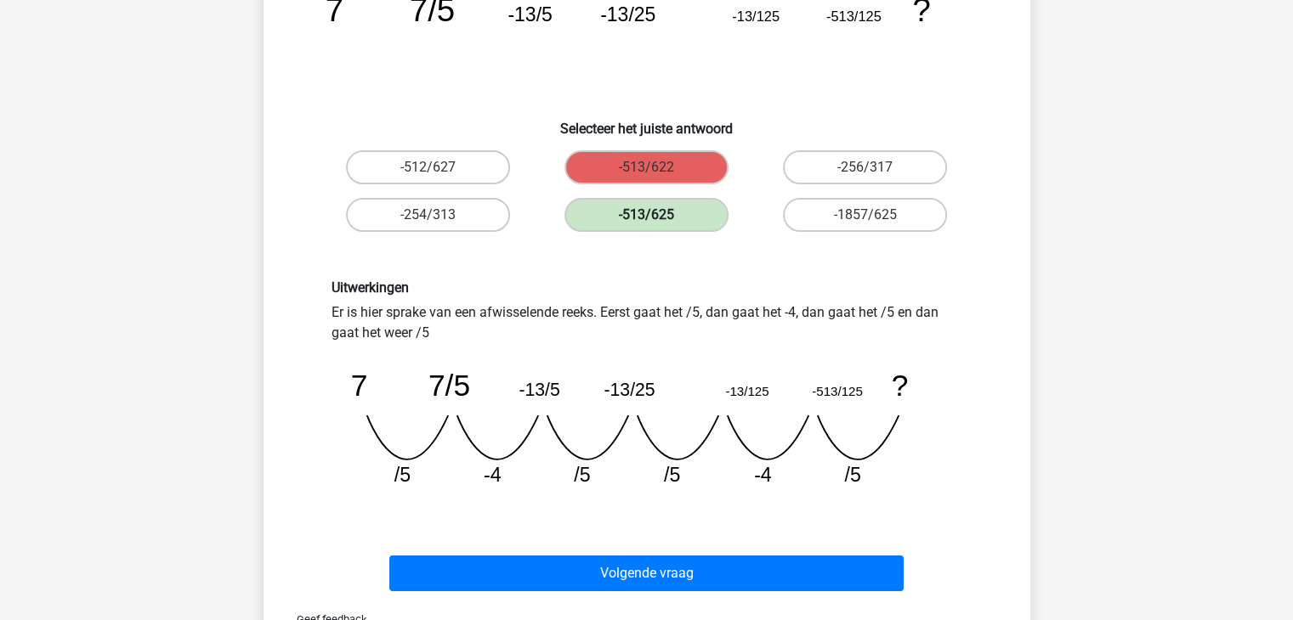
scroll to position [209, 0]
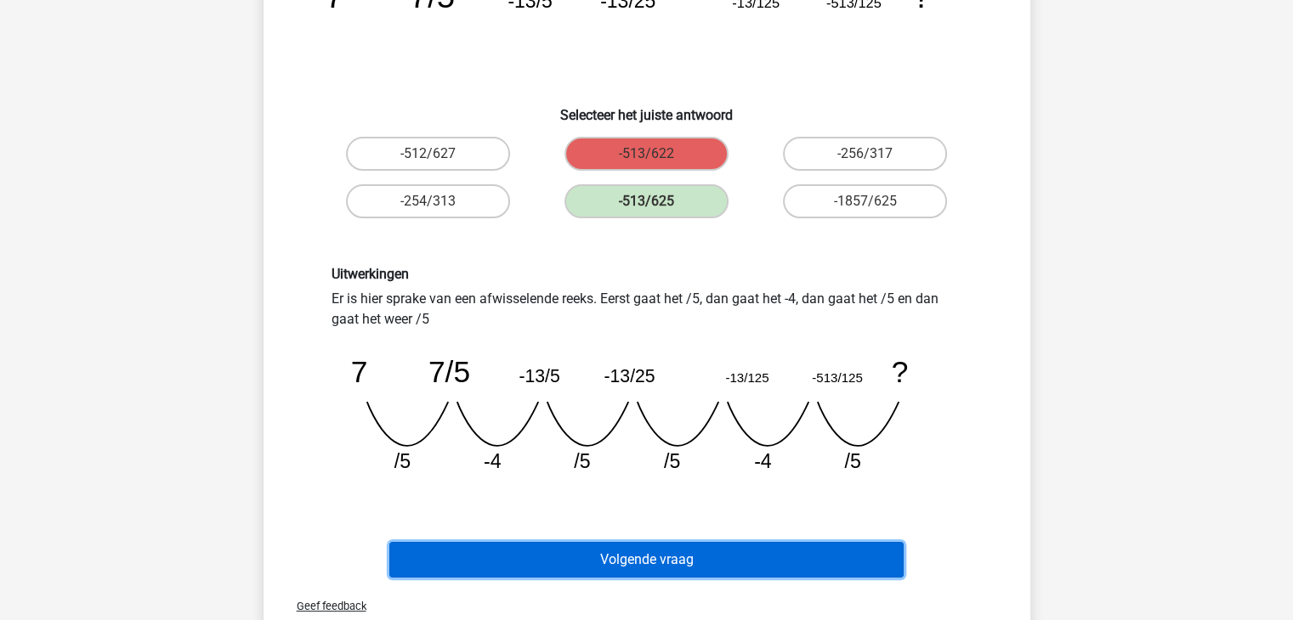
click at [654, 555] on button "Volgende vraag" at bounding box center [646, 560] width 514 height 36
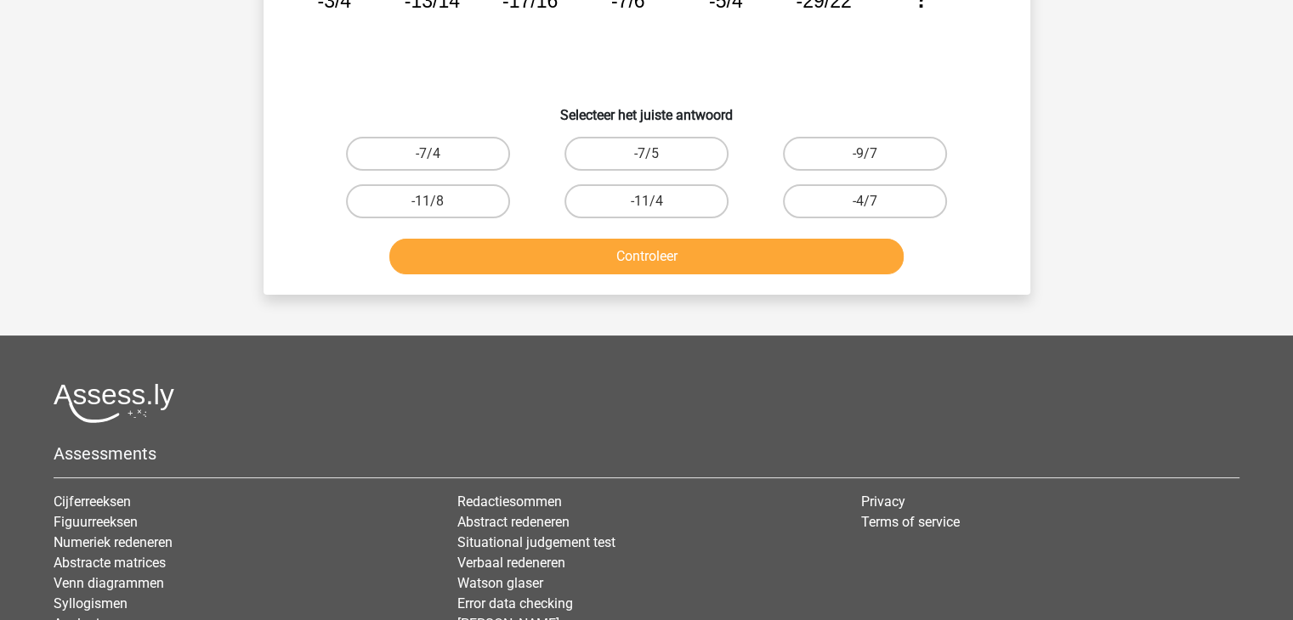
scroll to position [78, 0]
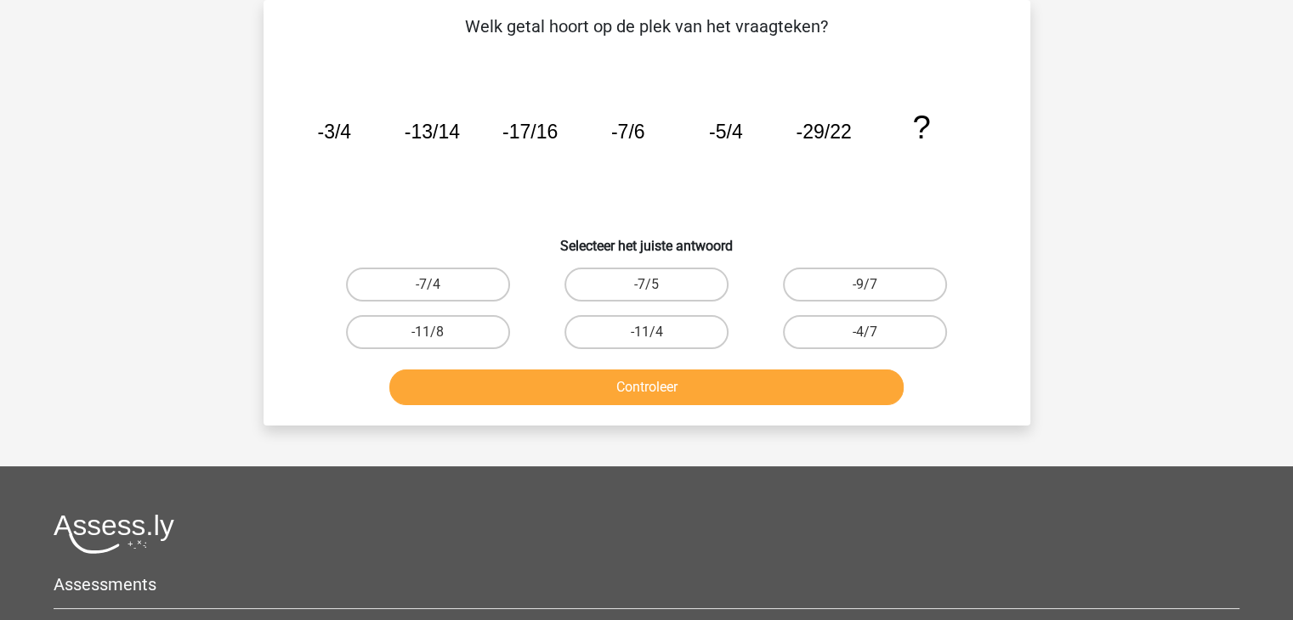
click at [850, 131] on tspan "-29/22" at bounding box center [822, 132] width 55 height 22
click at [811, 287] on label "-9/7" at bounding box center [865, 285] width 164 height 34
click at [865, 287] on input "-9/7" at bounding box center [870, 290] width 11 height 11
radio input "true"
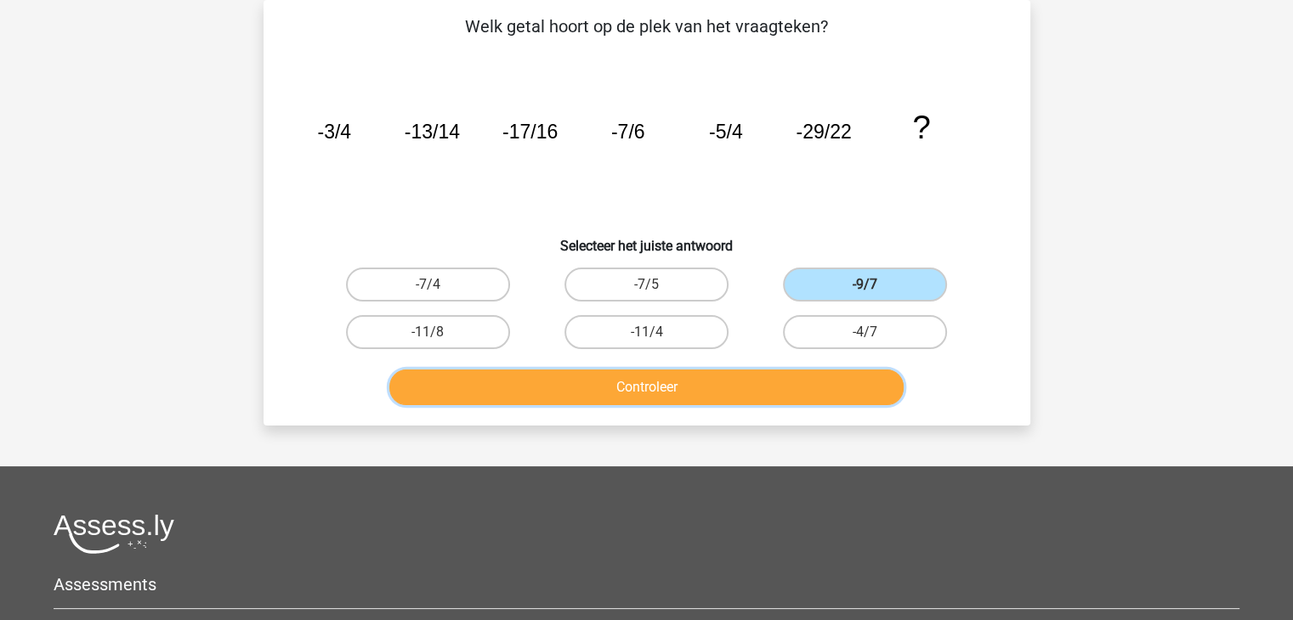
click at [726, 388] on button "Controleer" at bounding box center [646, 388] width 514 height 36
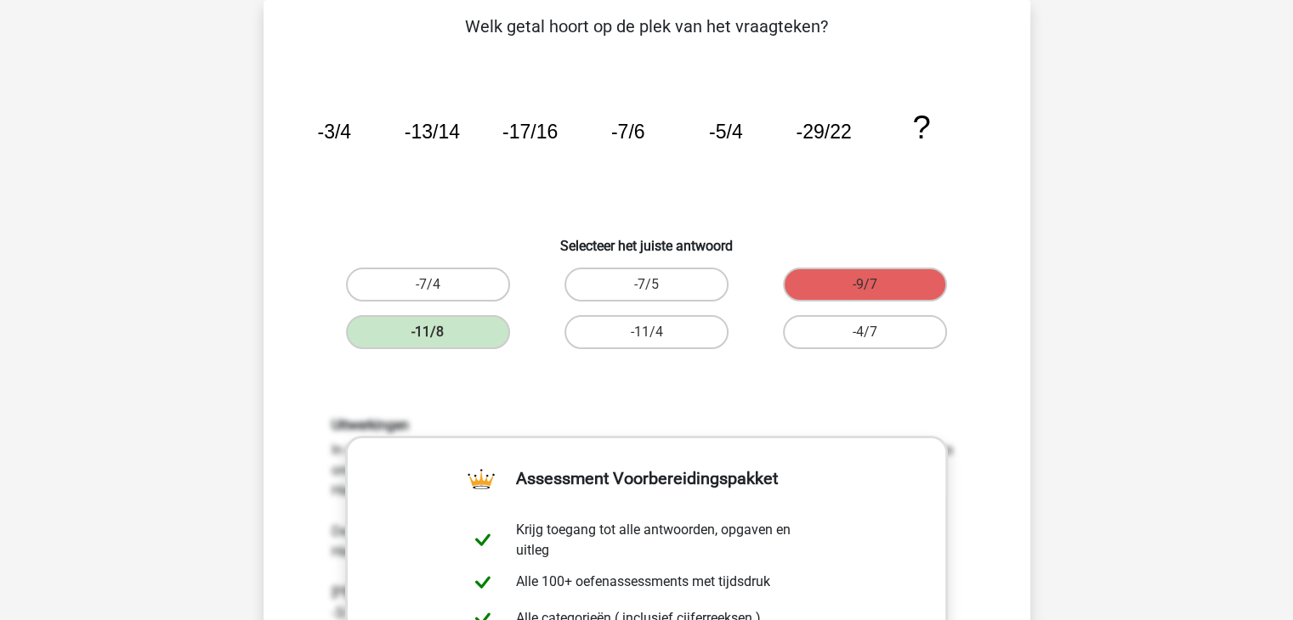
scroll to position [181, 0]
